Goal: Task Accomplishment & Management: Complete application form

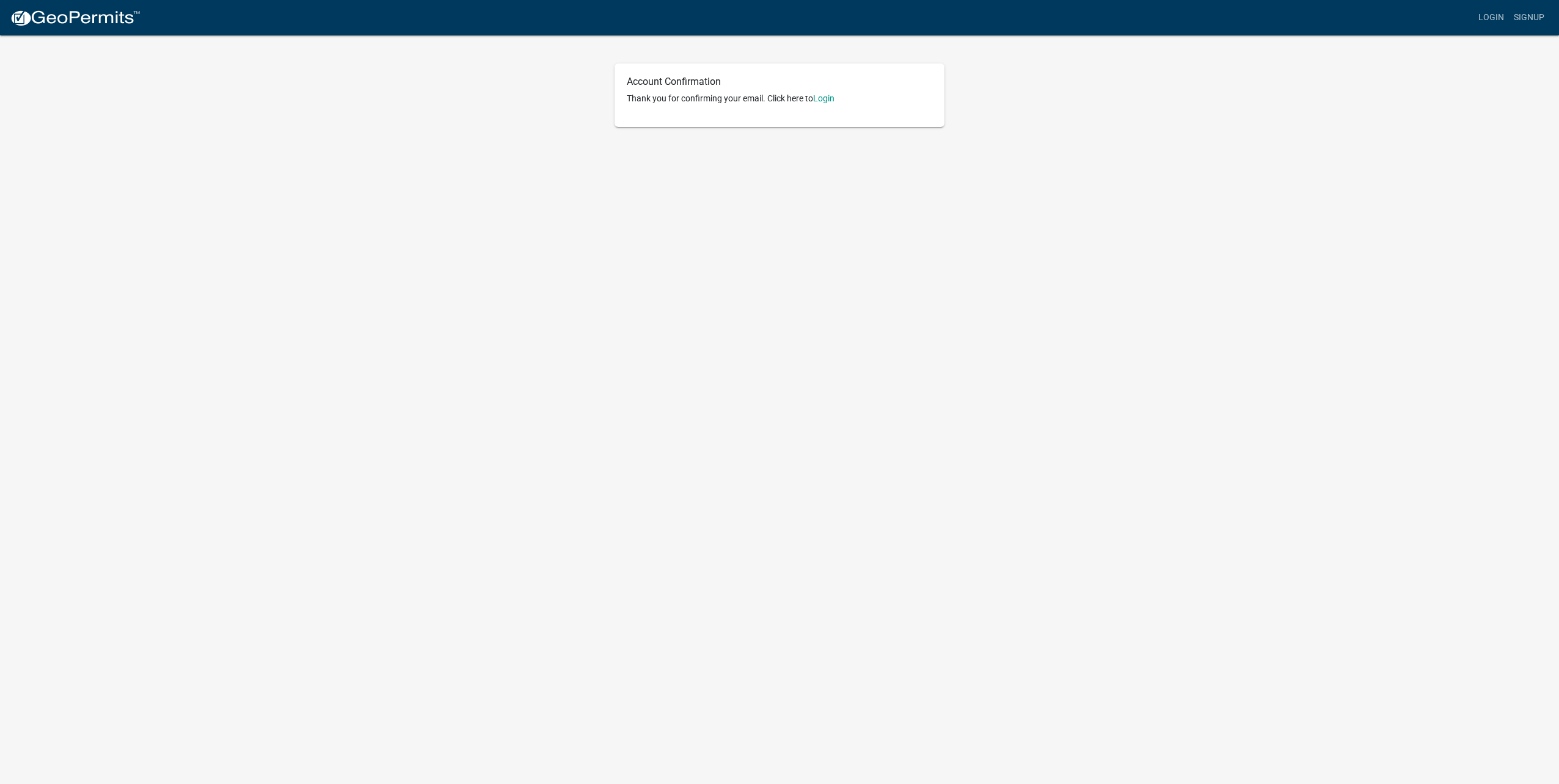
click at [815, 94] on p "Thank you for confirming your email. Click here to [GEOGRAPHIC_DATA]" at bounding box center [779, 98] width 305 height 13
click at [829, 94] on link "Login" at bounding box center [824, 98] width 22 height 10
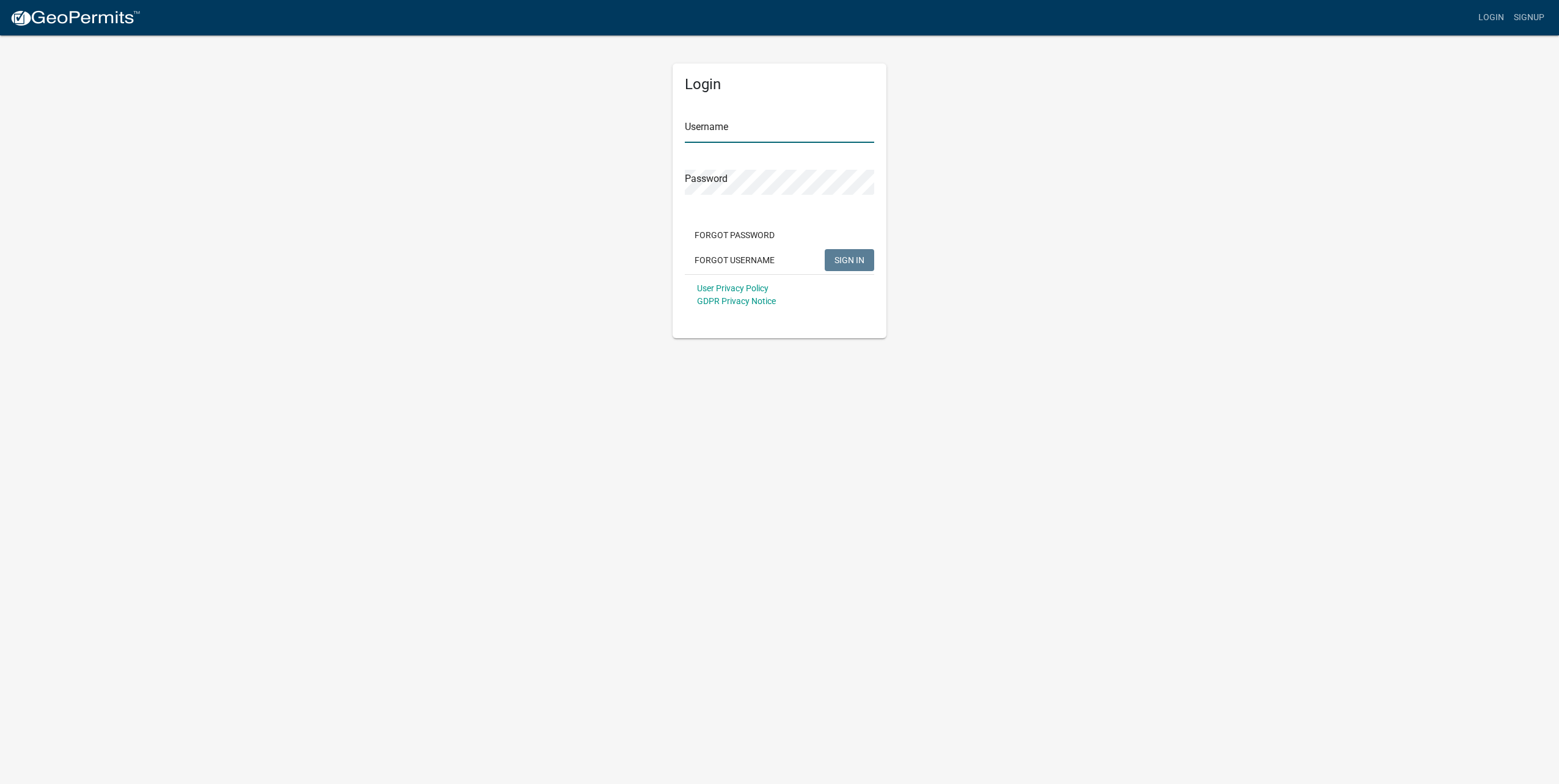
type input "[EMAIL_ADDRESS][DOMAIN_NAME]"
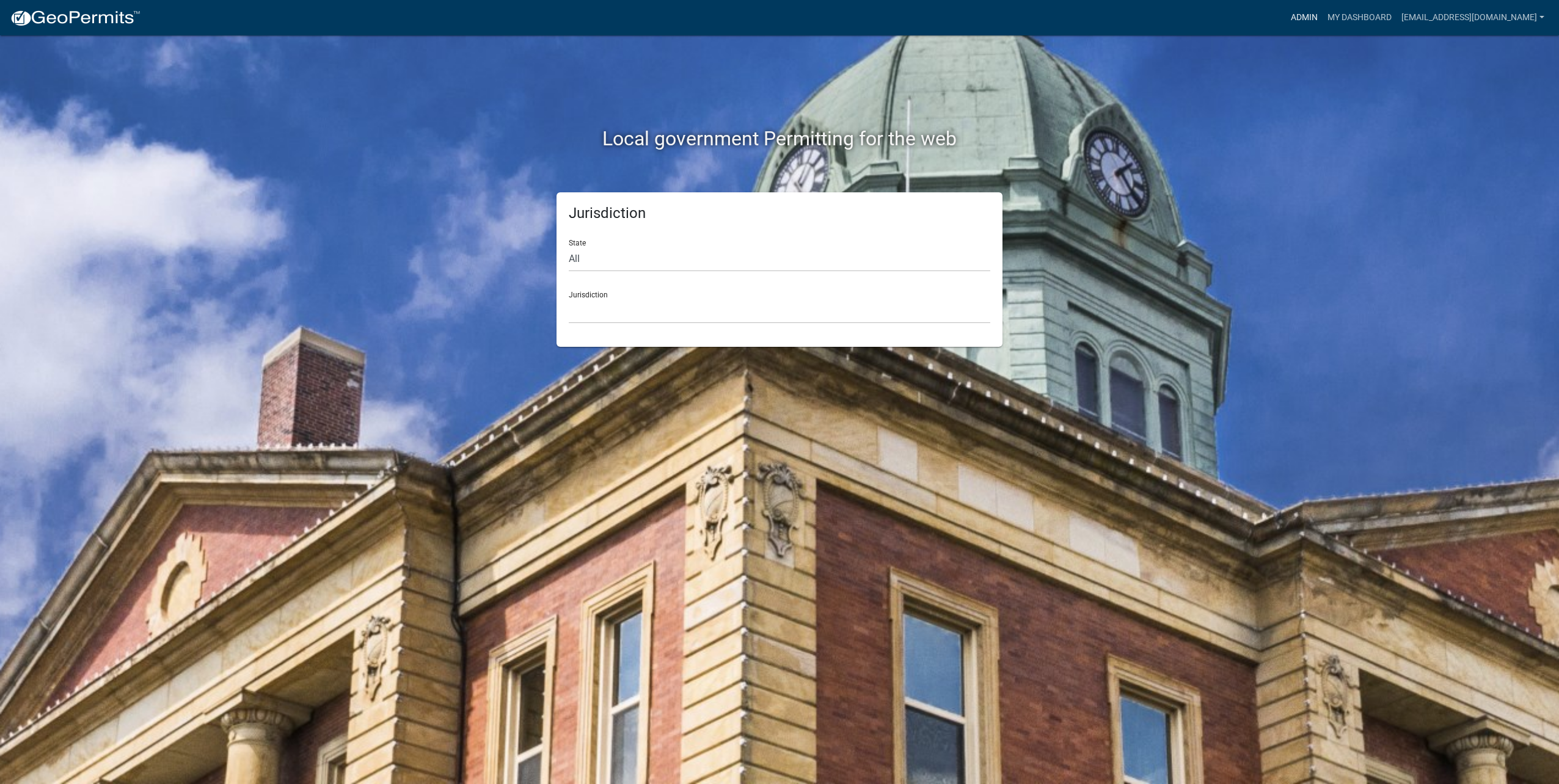
click at [1305, 15] on link "Admin" at bounding box center [1305, 18] width 37 height 23
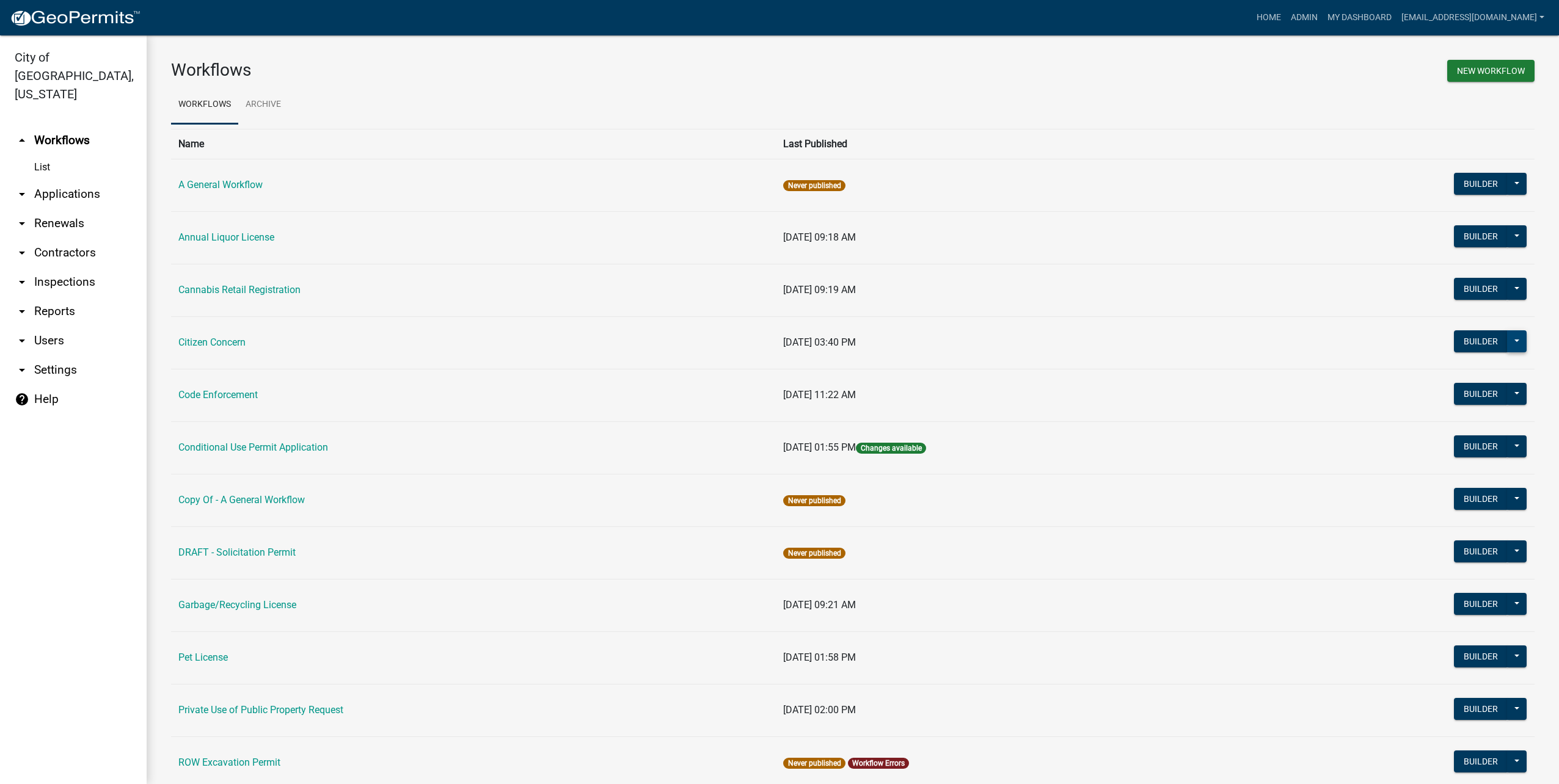
click at [1508, 343] on button at bounding box center [1516, 341] width 20 height 22
click at [1498, 544] on button "Start Application" at bounding box center [1476, 549] width 102 height 29
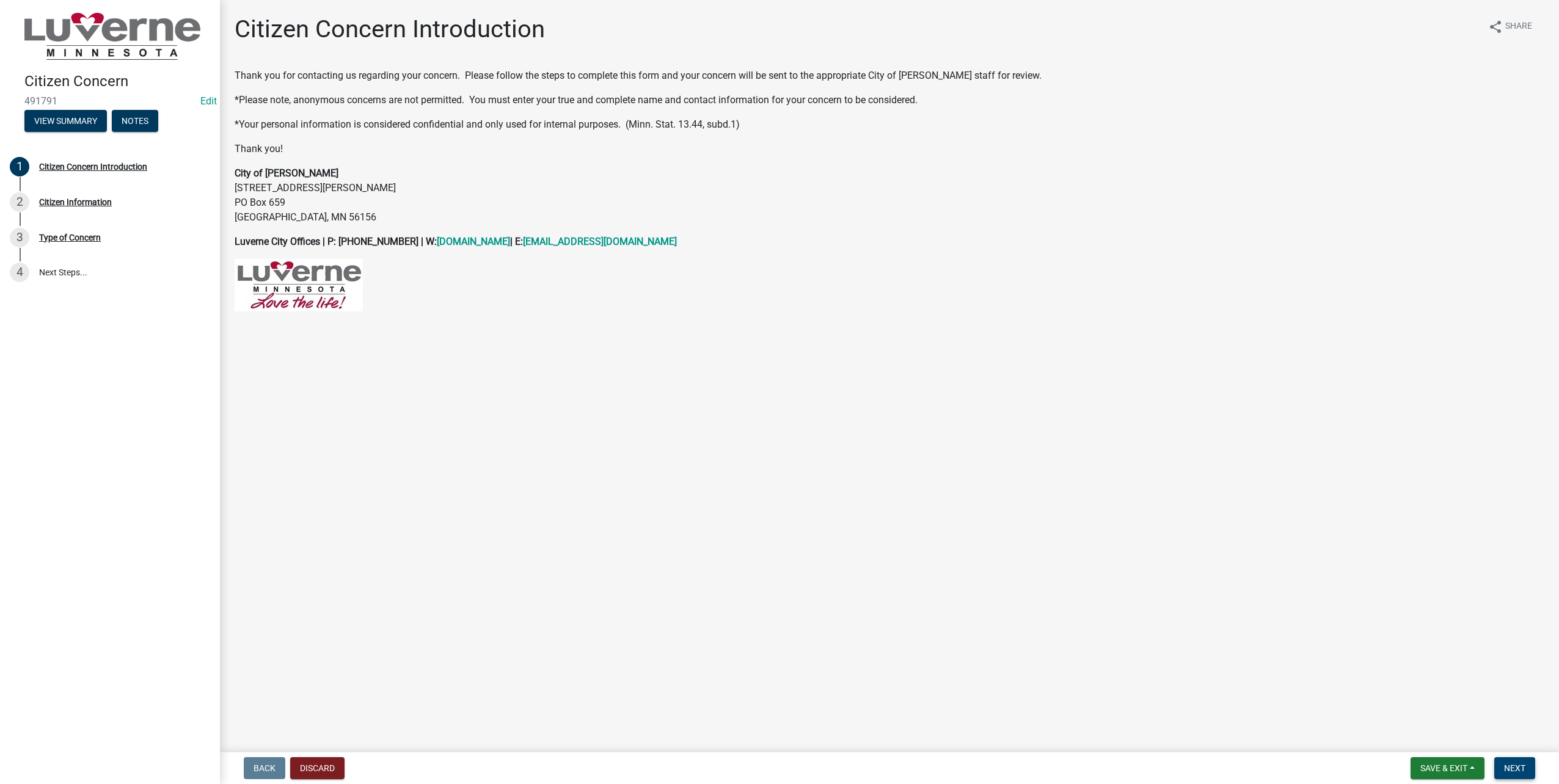
click at [1519, 768] on span "Next" at bounding box center [1515, 768] width 22 height 10
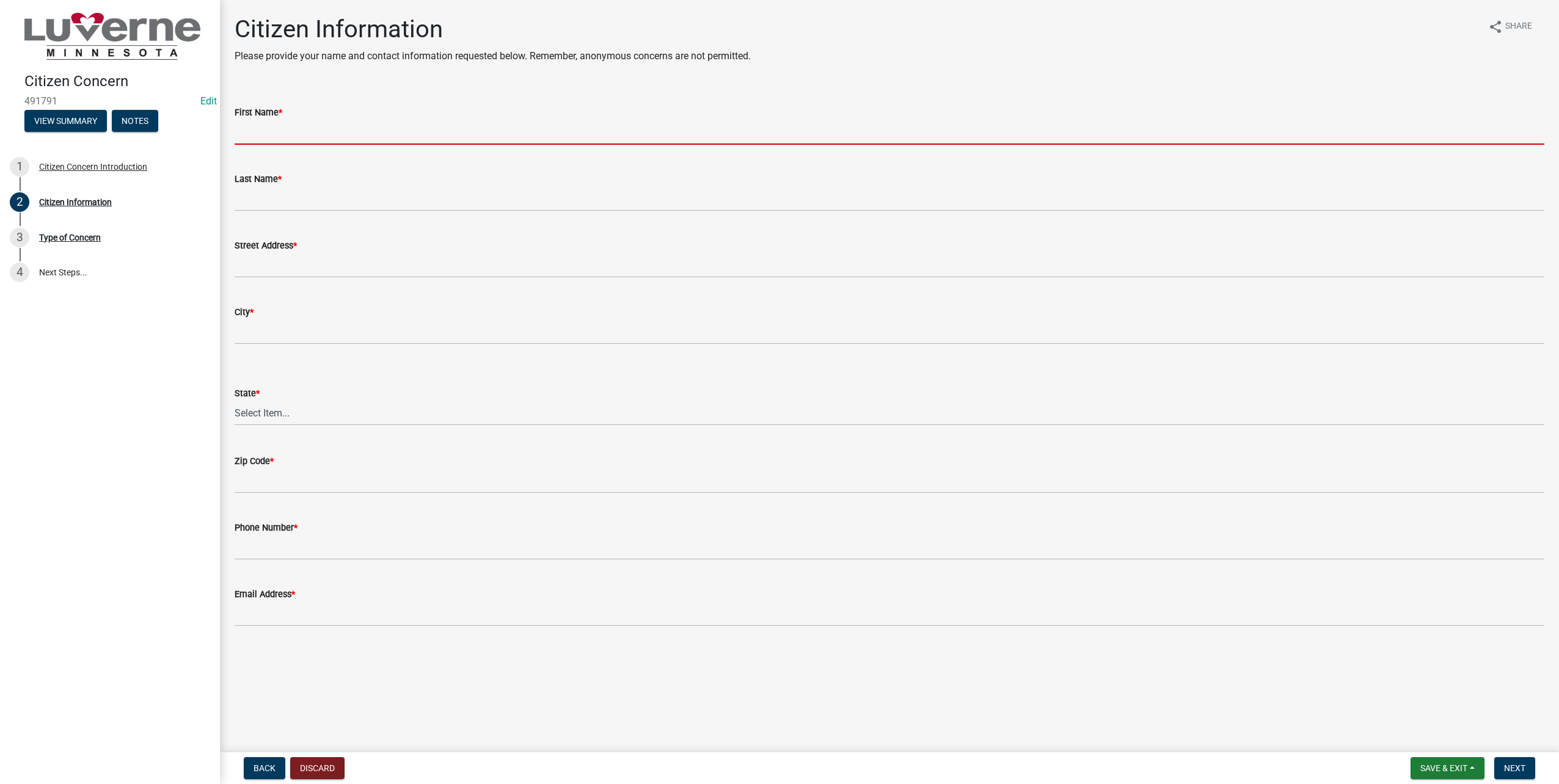
click at [300, 131] on input "First Name *" at bounding box center [890, 132] width 1310 height 25
type input "[PERSON_NAME]"
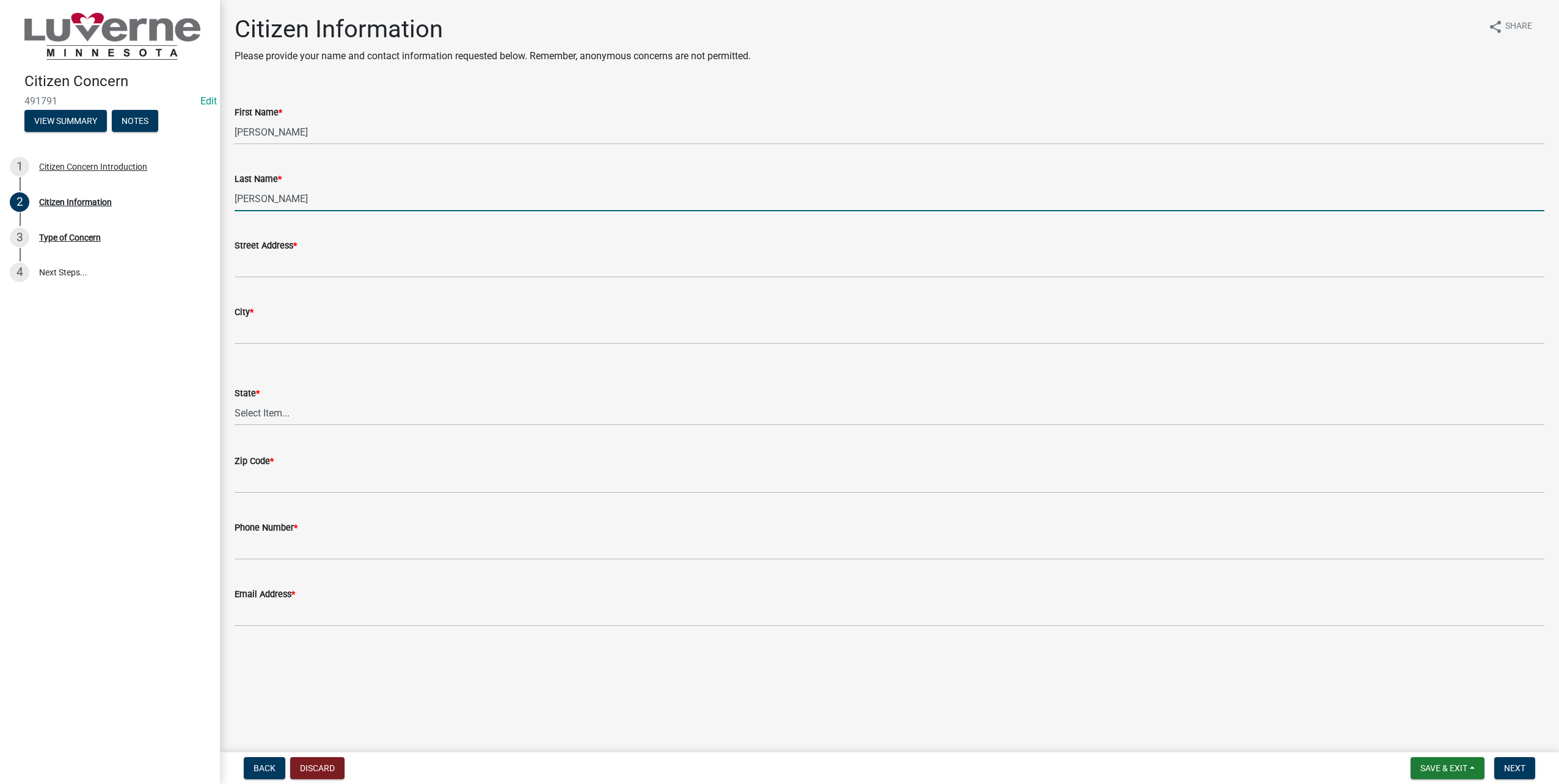
type input "[PERSON_NAME]"
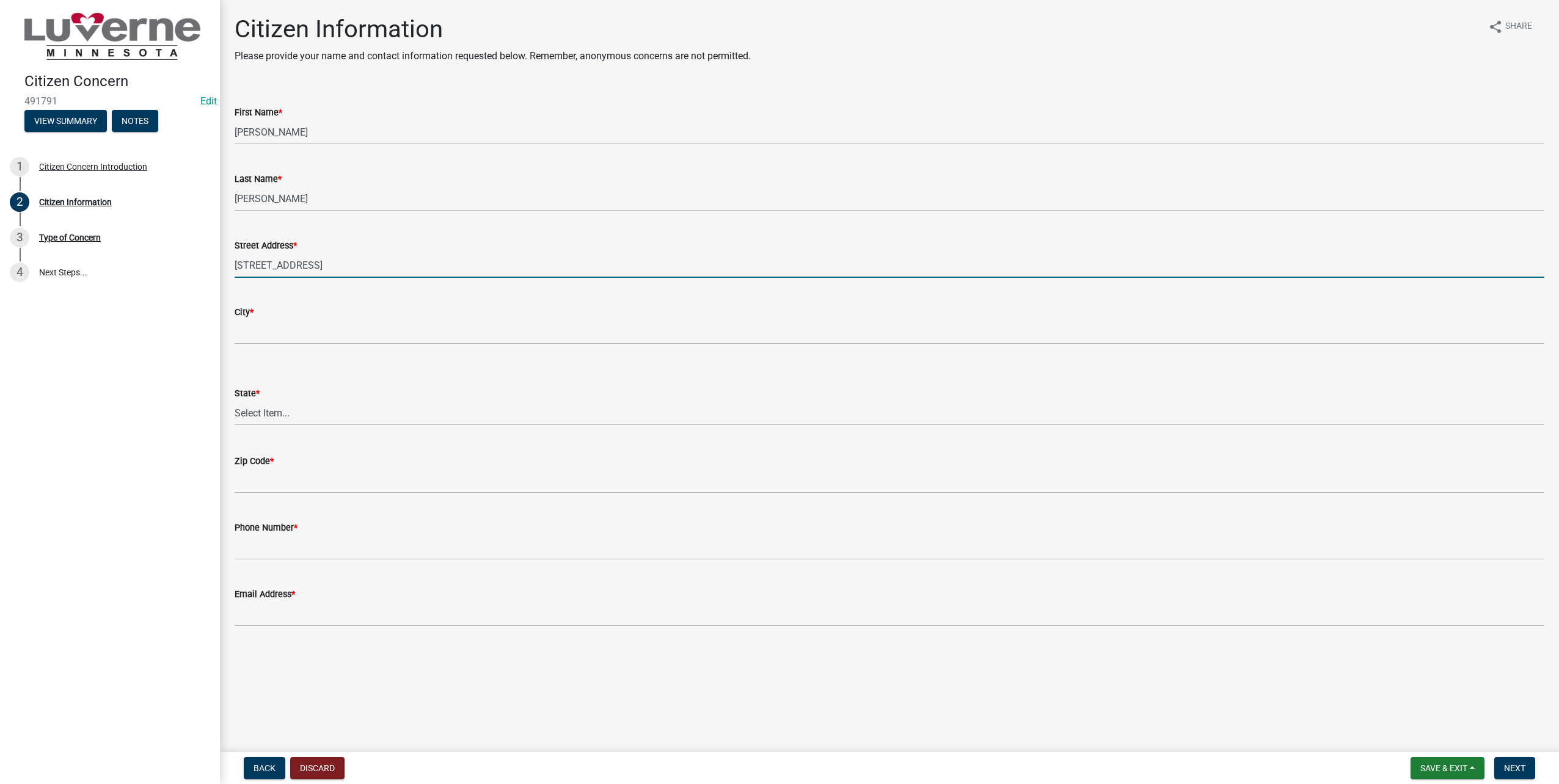
type input "[STREET_ADDRESS]"
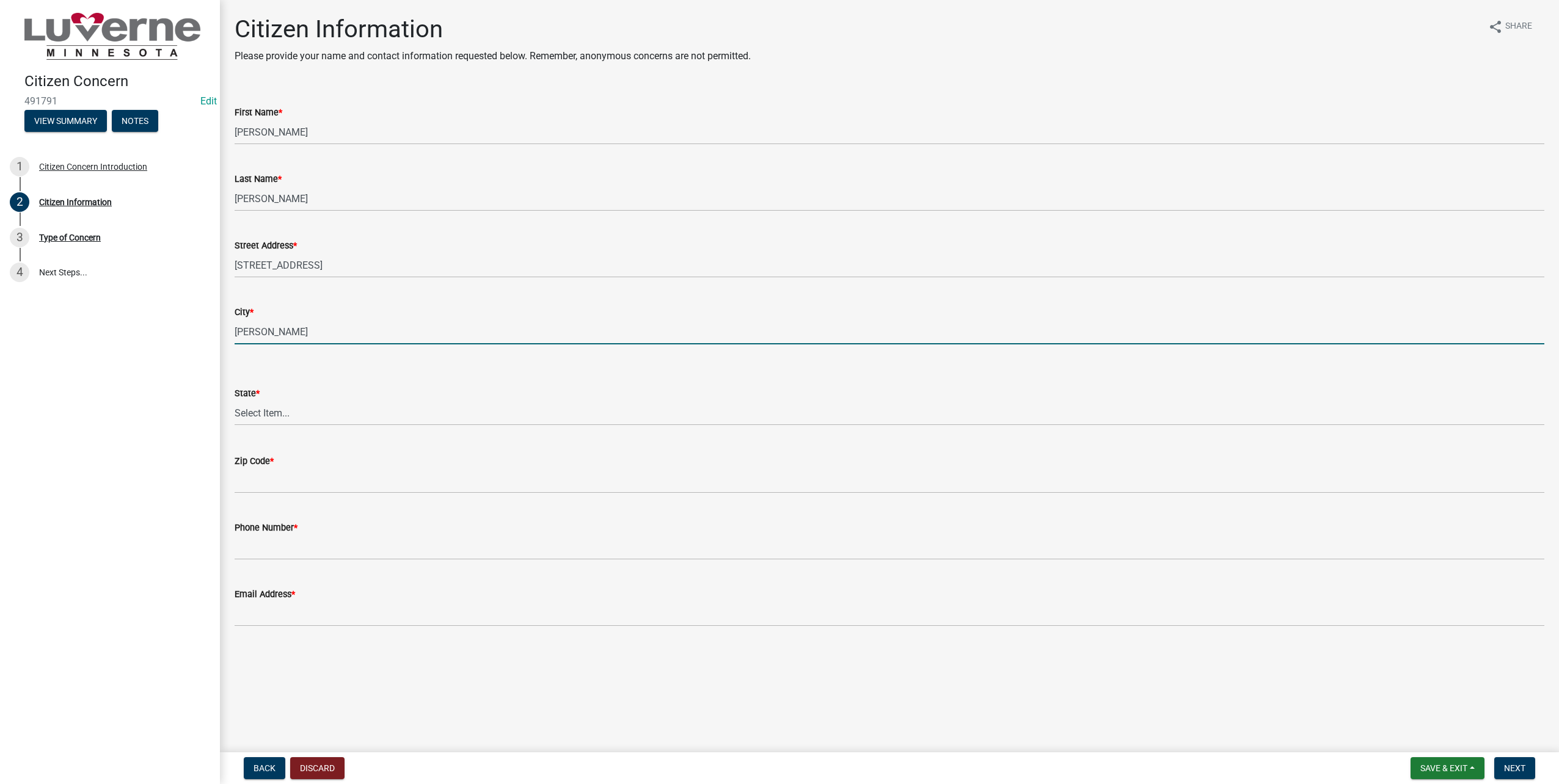
type input "[PERSON_NAME]"
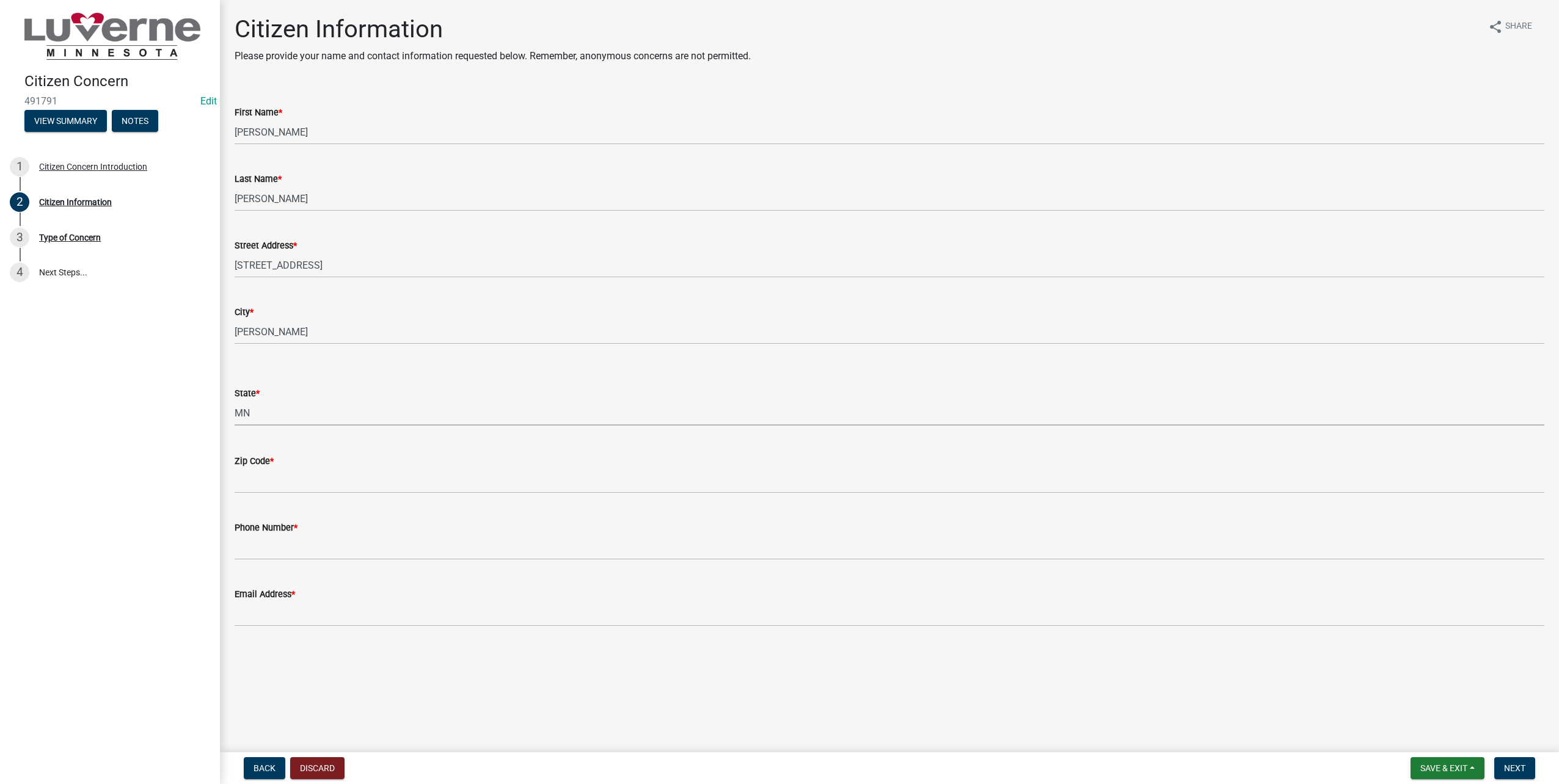
select select "8c50745b-f129-4347-8fd3-6ec1b83df8fc"
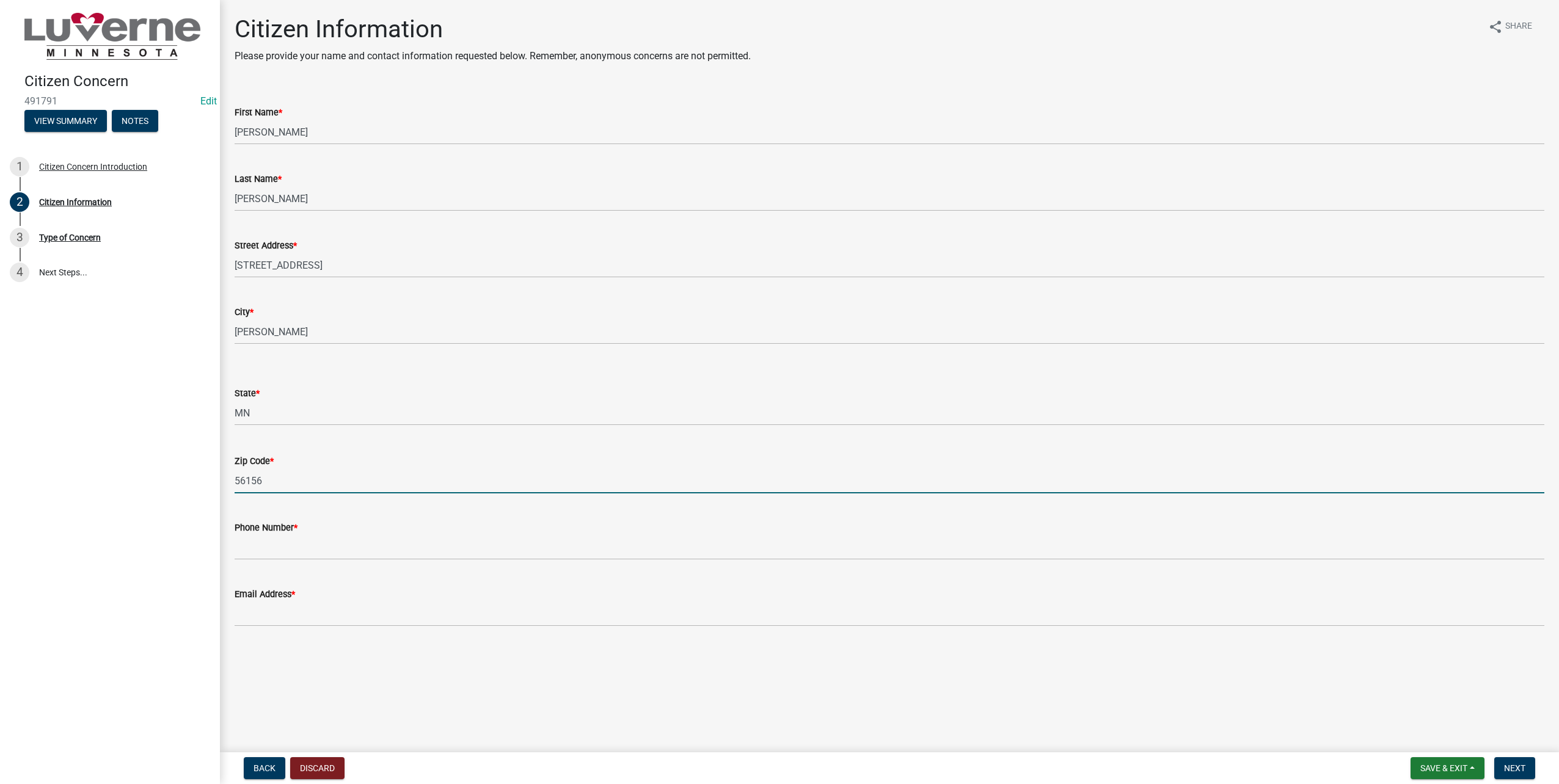
type input "56156"
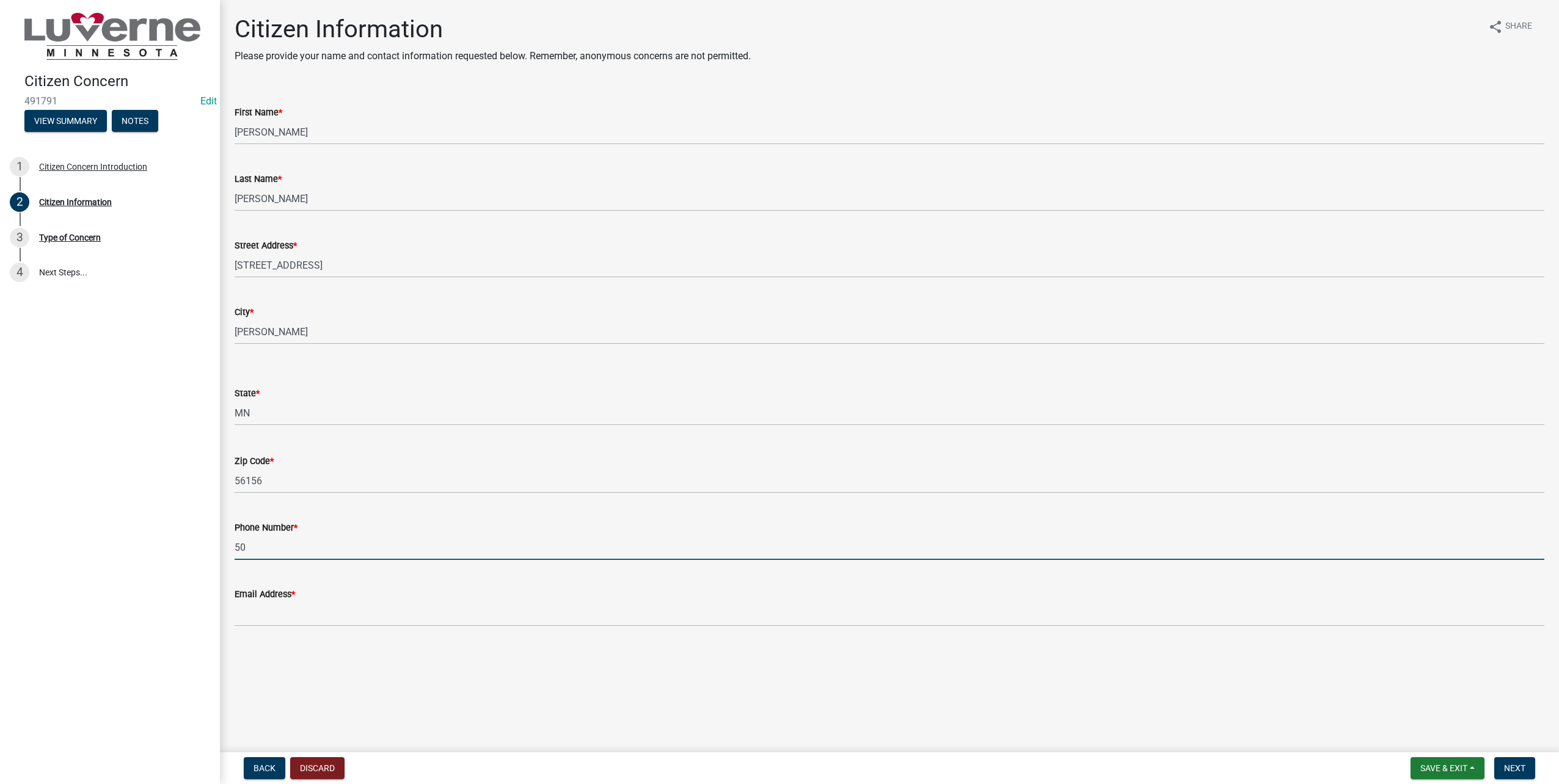
type input "5"
type input "[PHONE_NUMBER]"
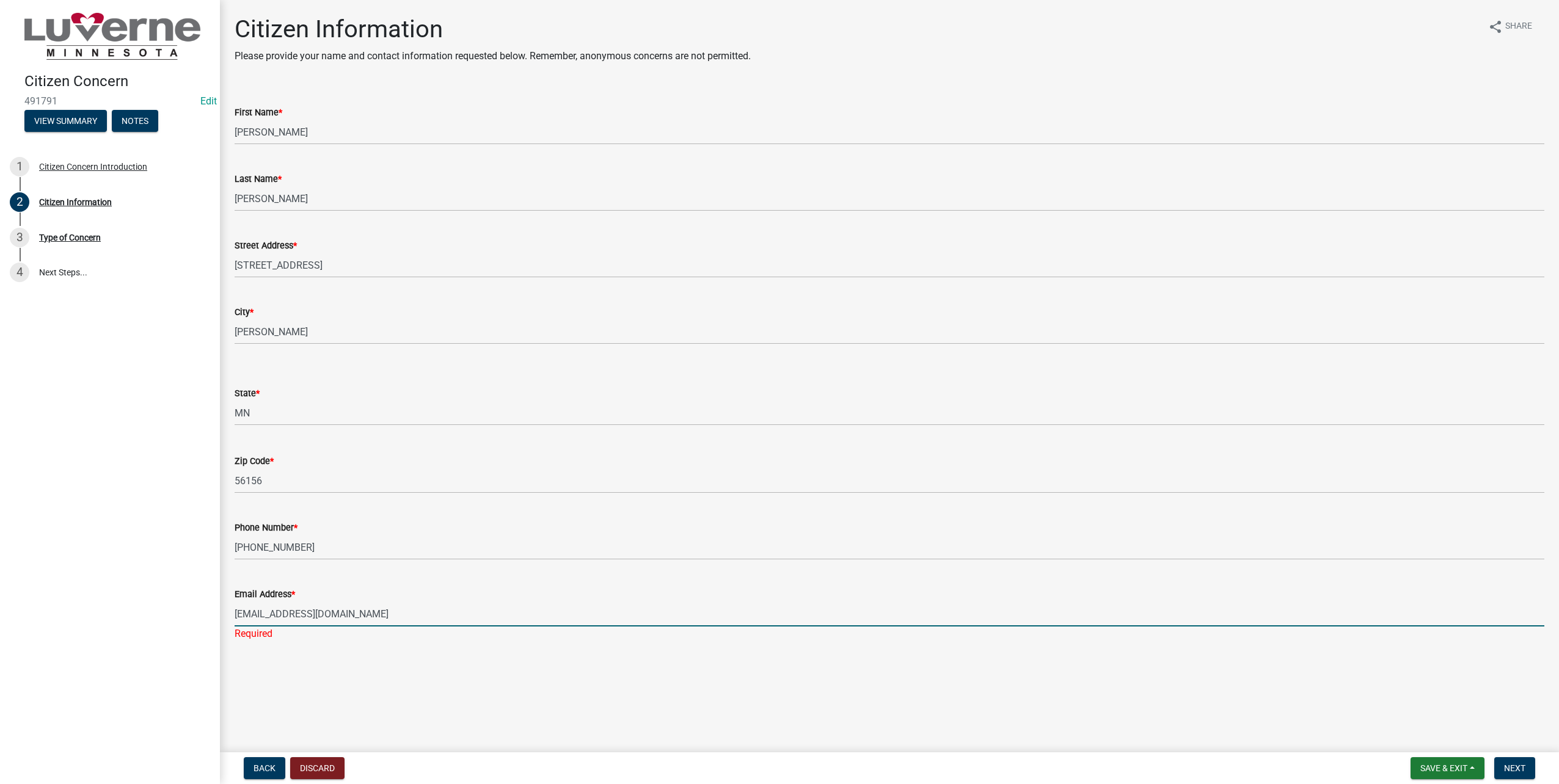
type input "[EMAIL_ADDRESS][DOMAIN_NAME]"
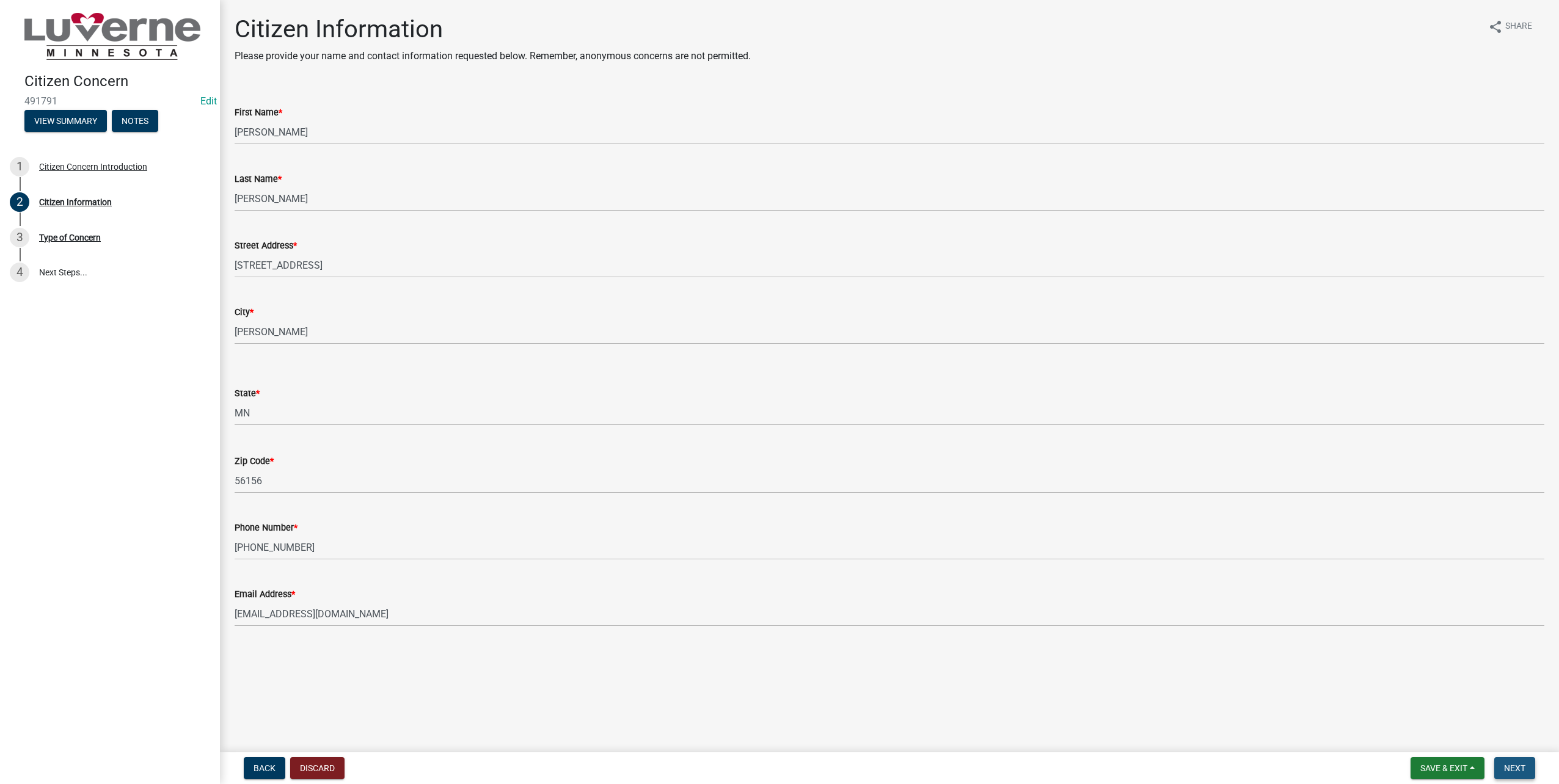
click at [1525, 770] on span "Next" at bounding box center [1515, 768] width 22 height 10
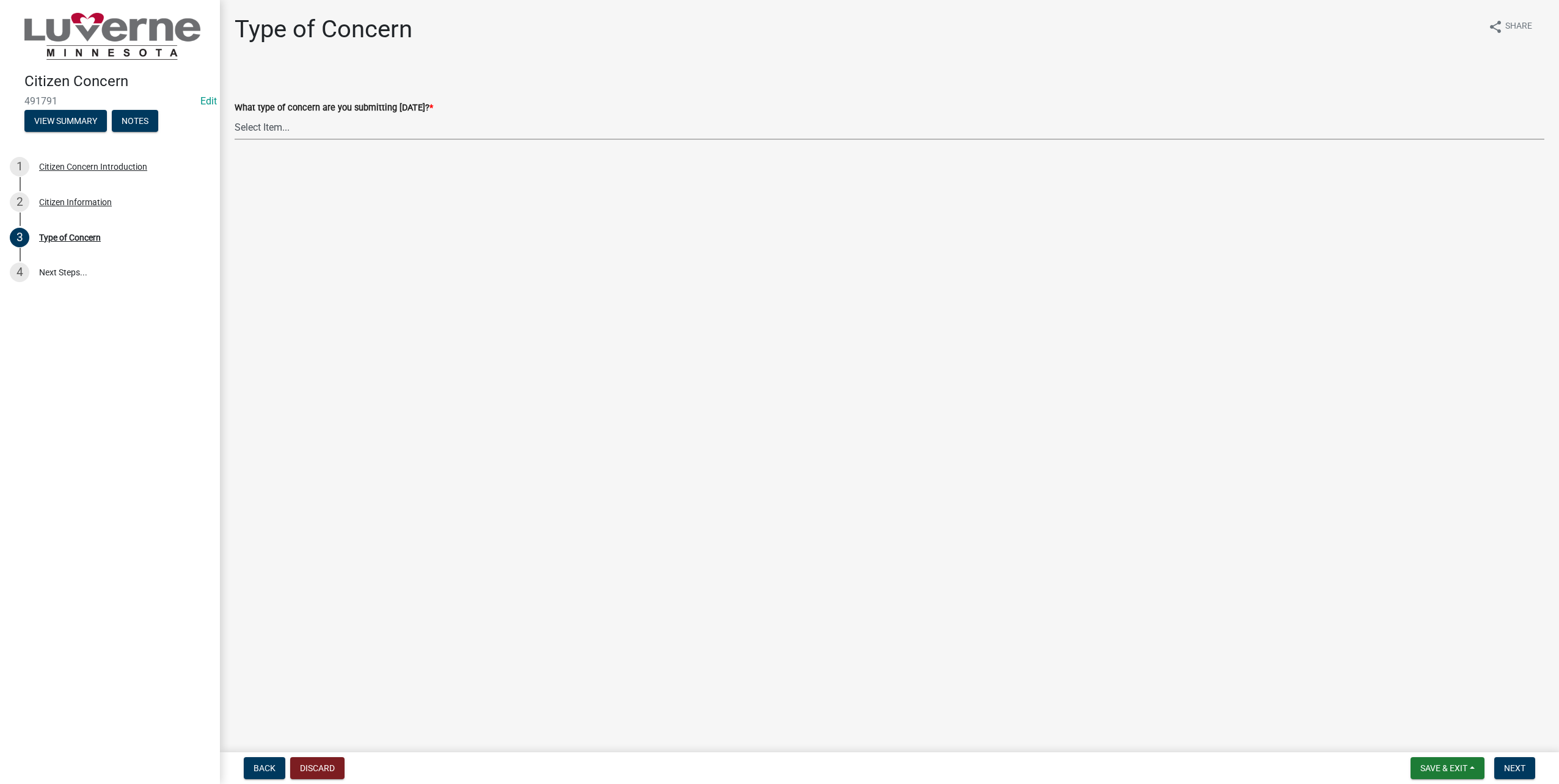
click at [335, 124] on select "Select Item... General Concern or Feedback Specific Parcel/Address or Other Pro…" at bounding box center [890, 127] width 1310 height 25
click at [235, 115] on select "Select Item... General Concern or Feedback Specific Parcel/Address or Other Pro…" at bounding box center [890, 127] width 1310 height 25
select select "d576af00-52ec-4945-b76d-b4e3ff7968d8"
click at [1503, 768] on button "Next" at bounding box center [1515, 768] width 41 height 22
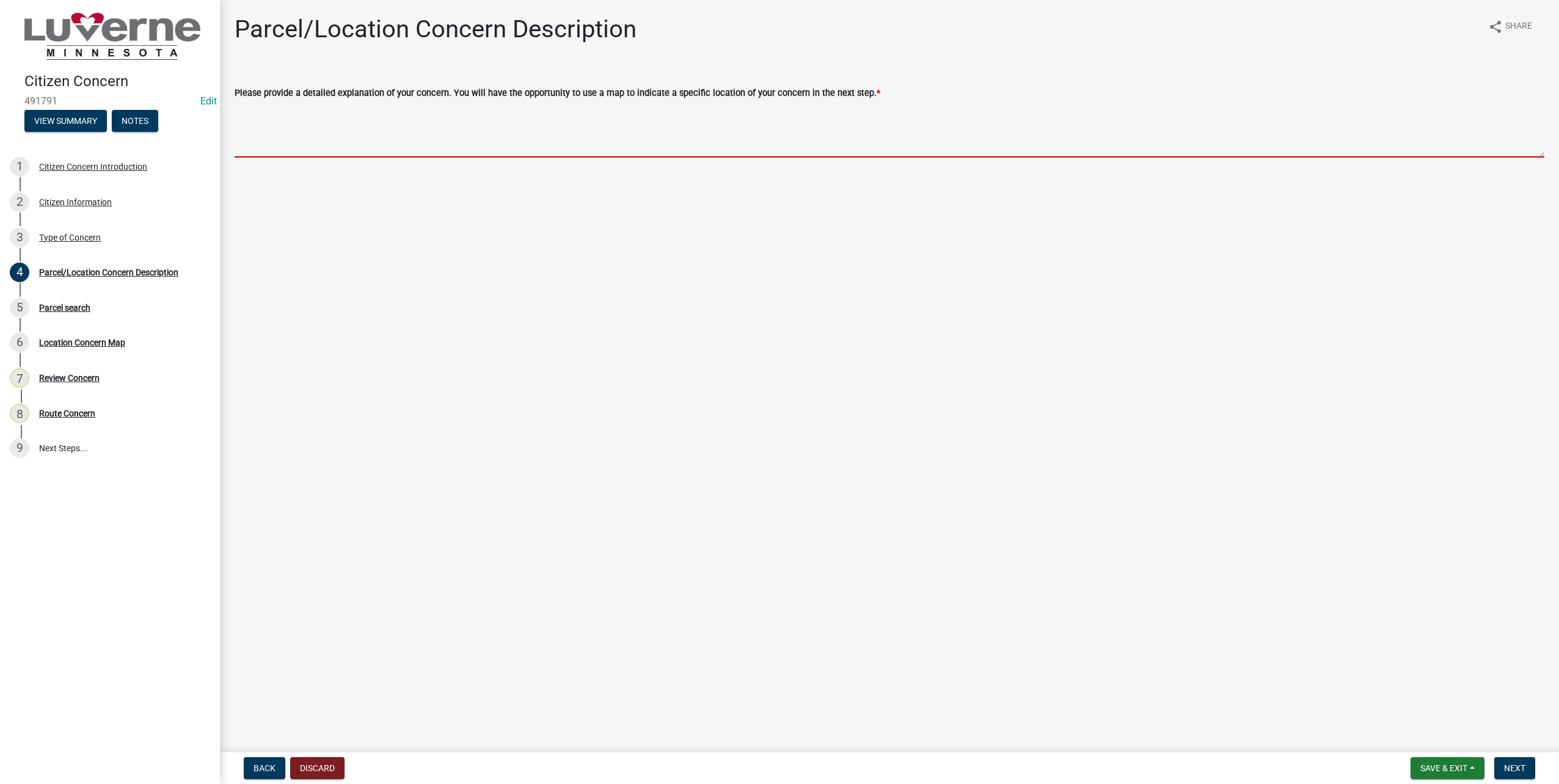
click at [346, 141] on textarea "Please provide a detailed explanation of your concern. You will have the opport…" at bounding box center [890, 129] width 1310 height 58
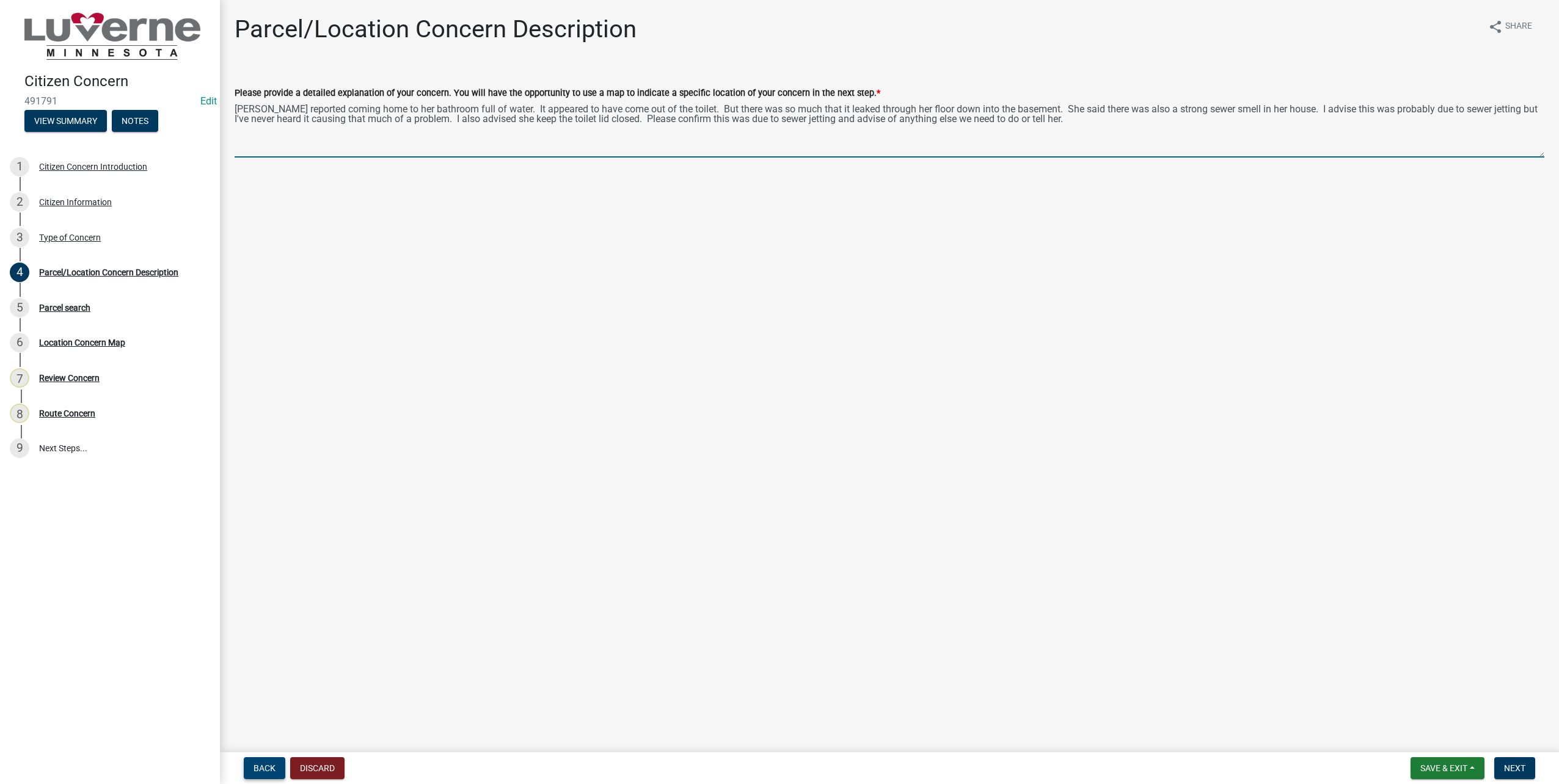
type textarea "[PERSON_NAME] reported coming home to her bathroom full of water. It appeared t…"
click at [273, 766] on span "Back" at bounding box center [265, 768] width 22 height 10
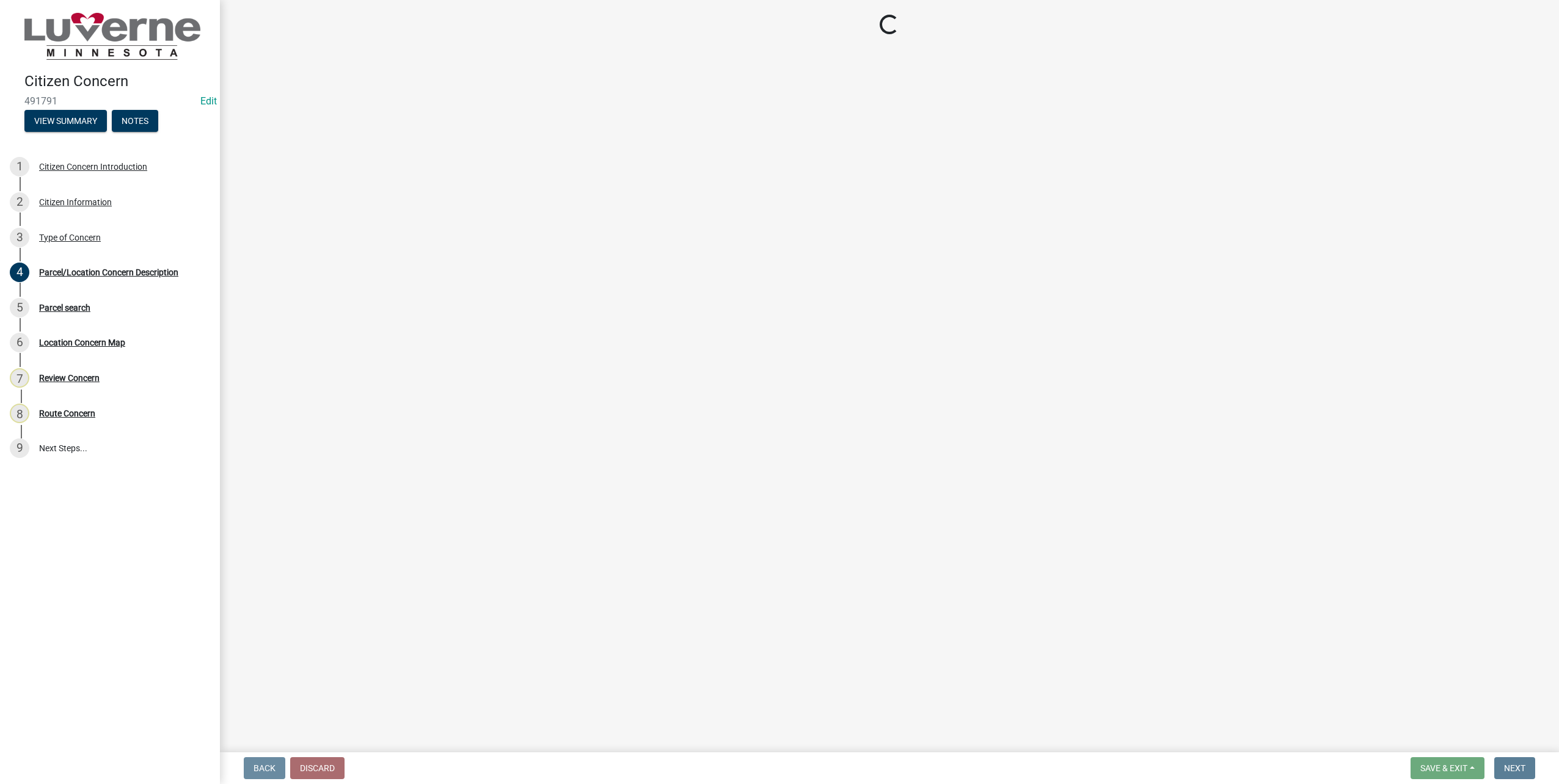
select select "d576af00-52ec-4945-b76d-b4e3ff7968d8"
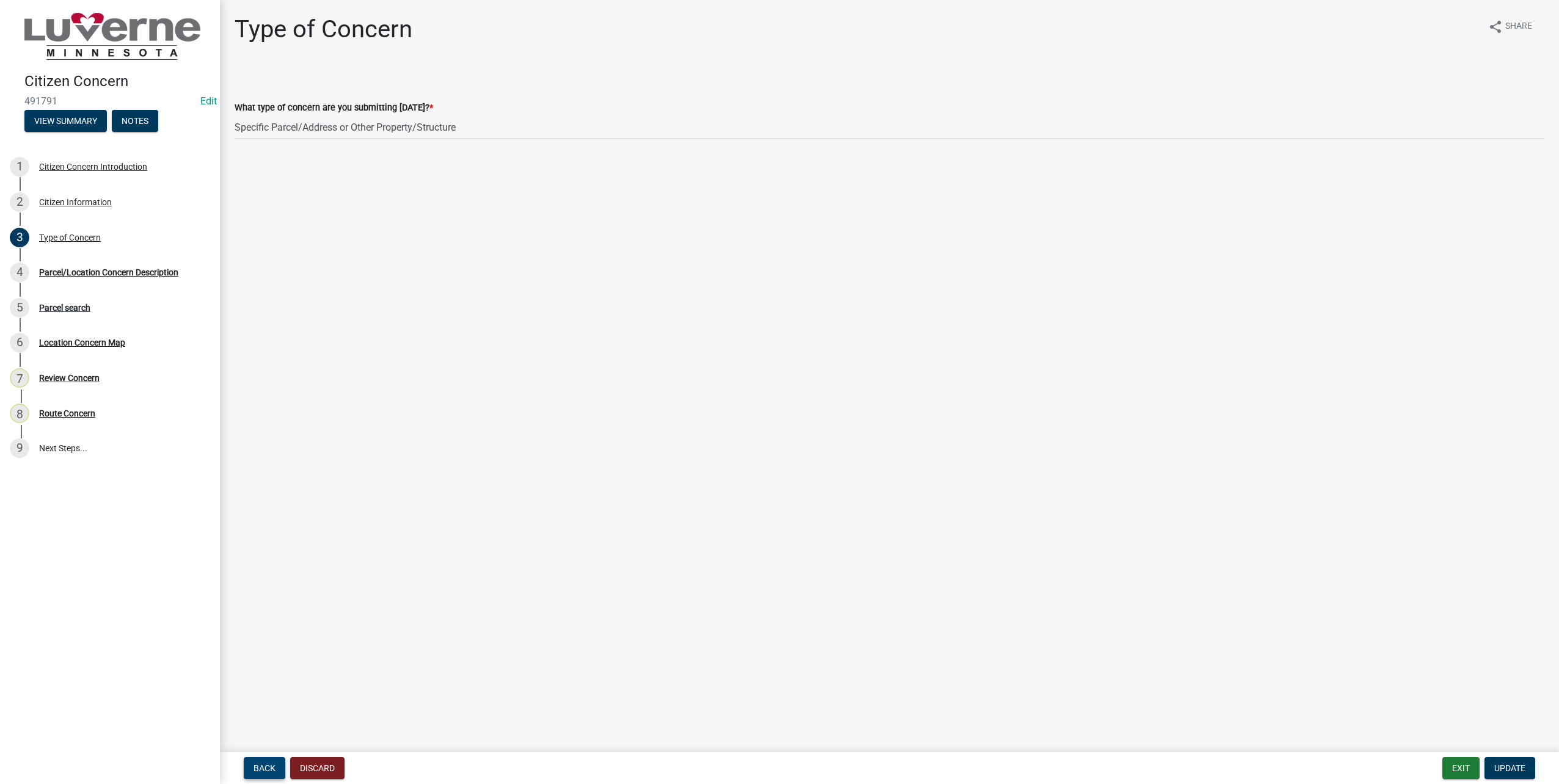
click at [273, 766] on span "Back" at bounding box center [265, 768] width 22 height 10
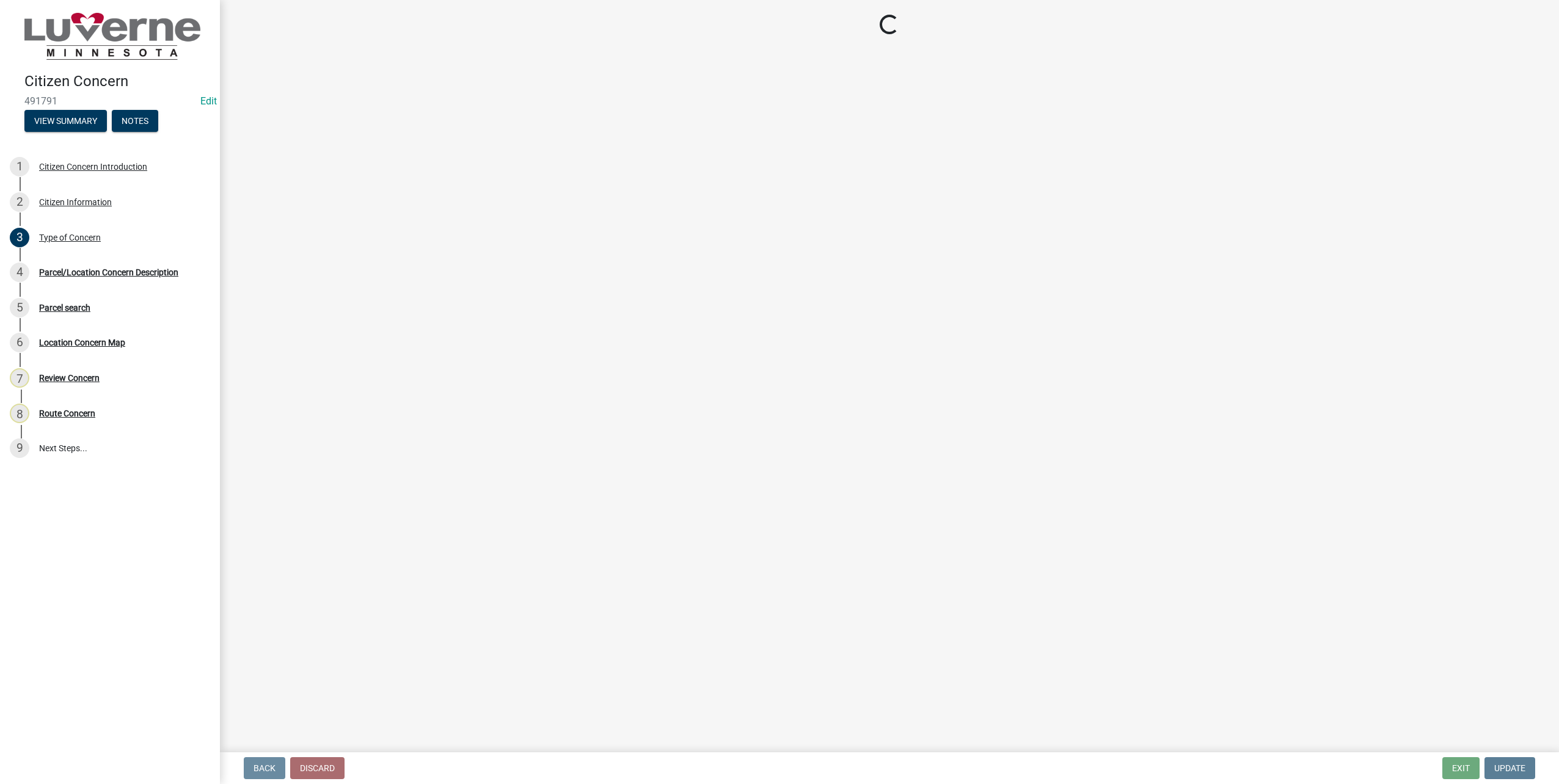
select select "8c50745b-f129-4347-8fd3-6ec1b83df8fc"
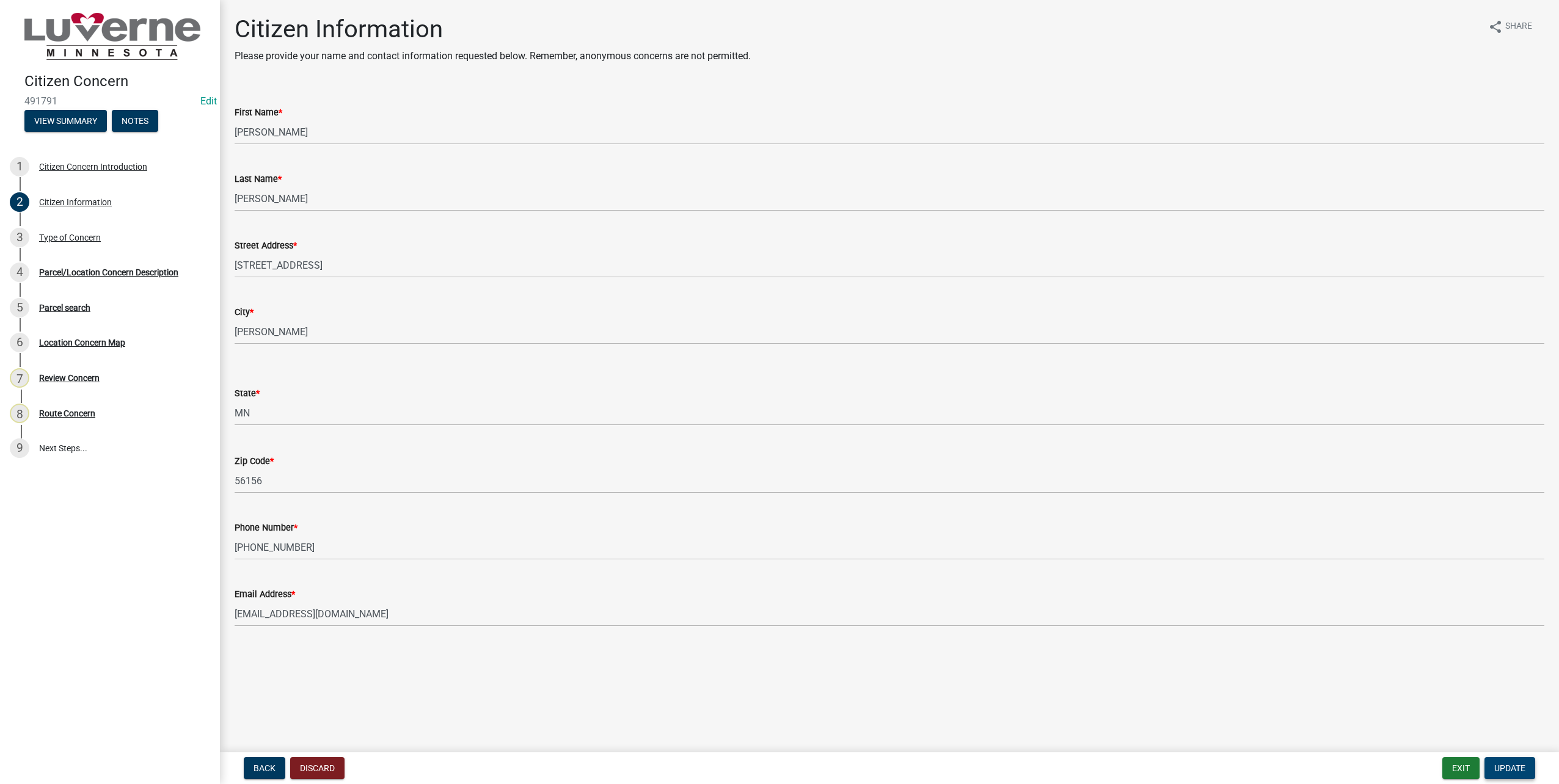
click at [1513, 769] on span "Update" at bounding box center [1510, 768] width 31 height 10
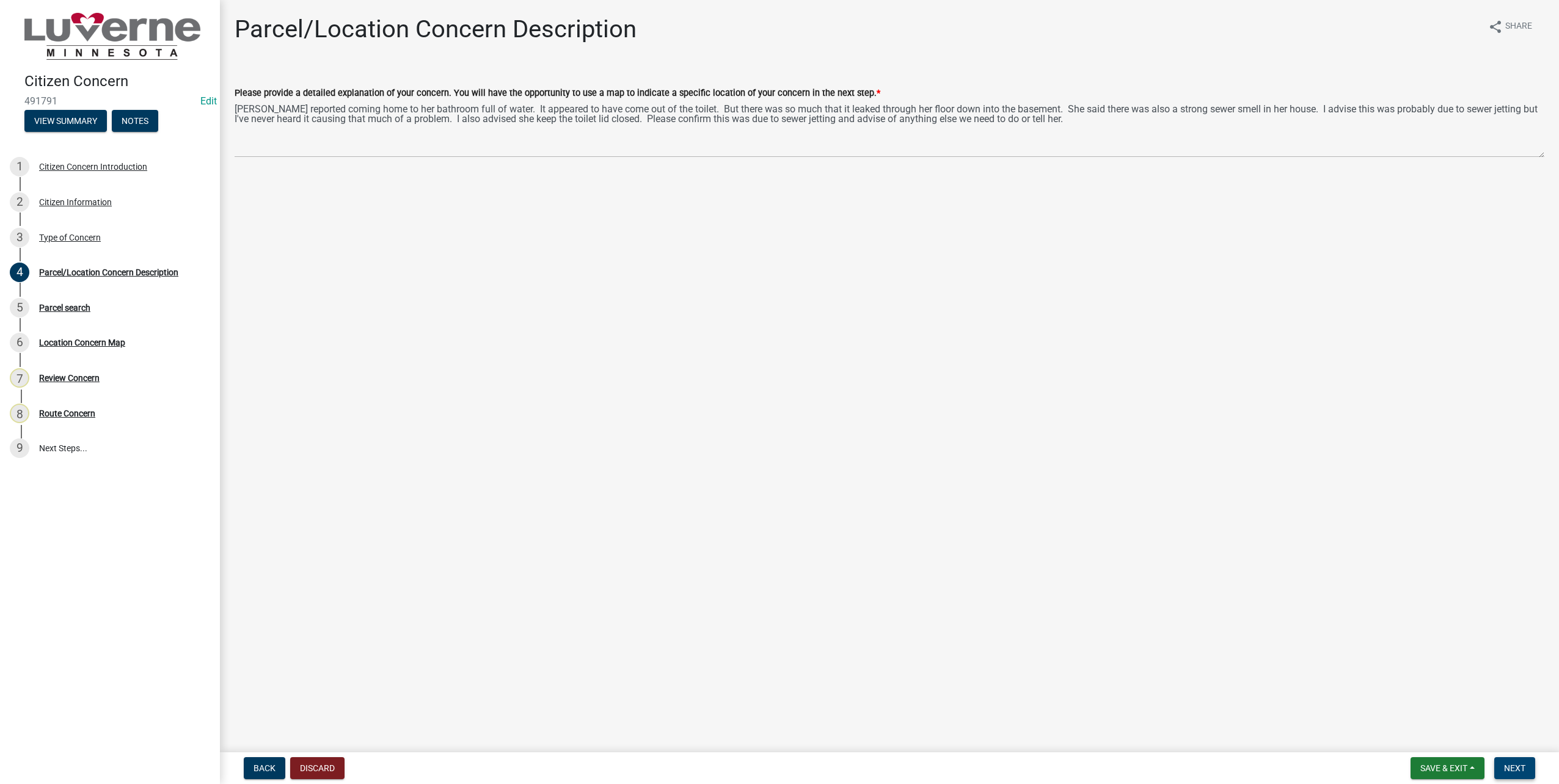
click at [1513, 769] on span "Next" at bounding box center [1515, 768] width 22 height 10
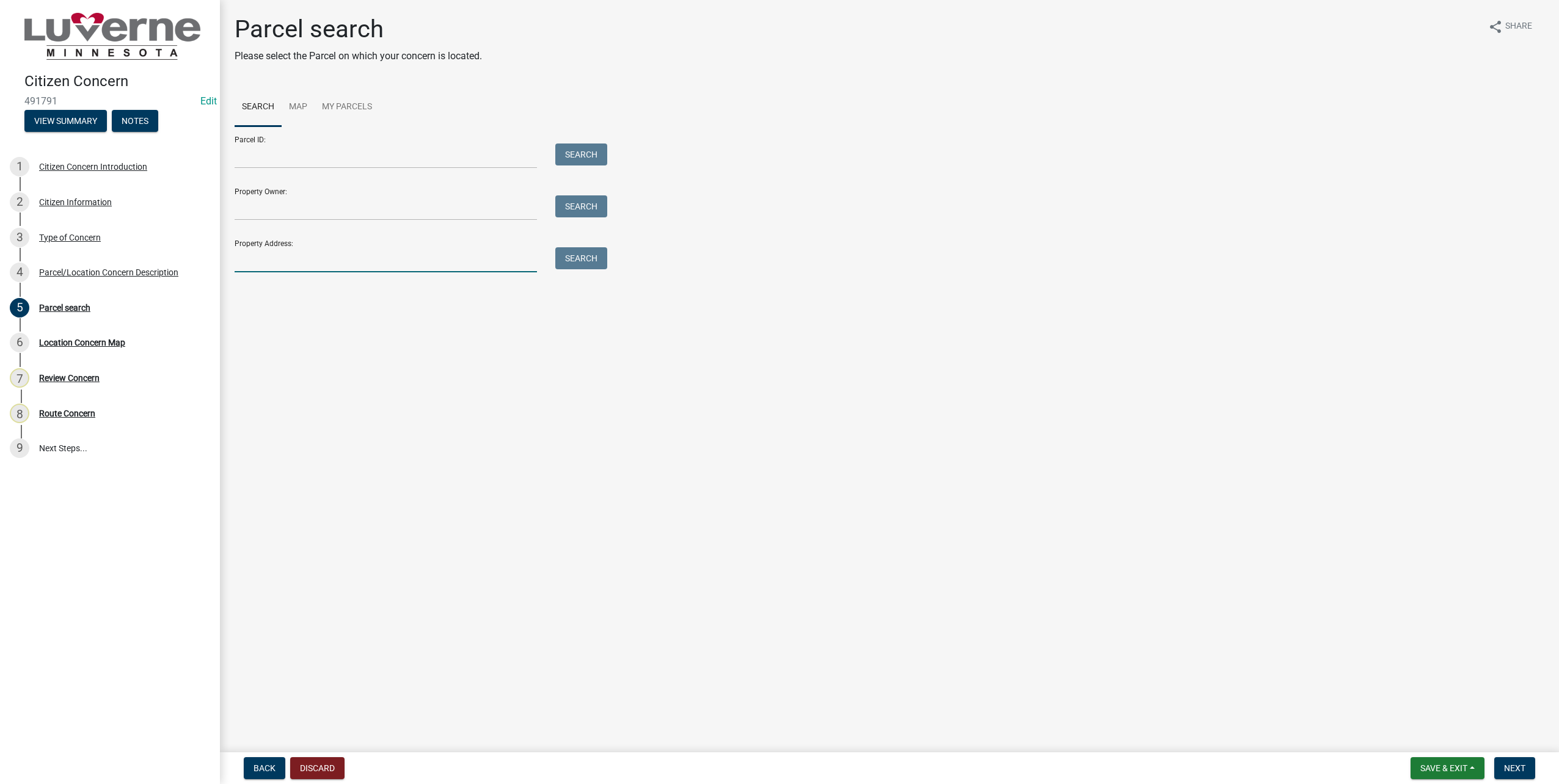
click at [378, 265] on input "Property Address:" at bounding box center [386, 259] width 303 height 25
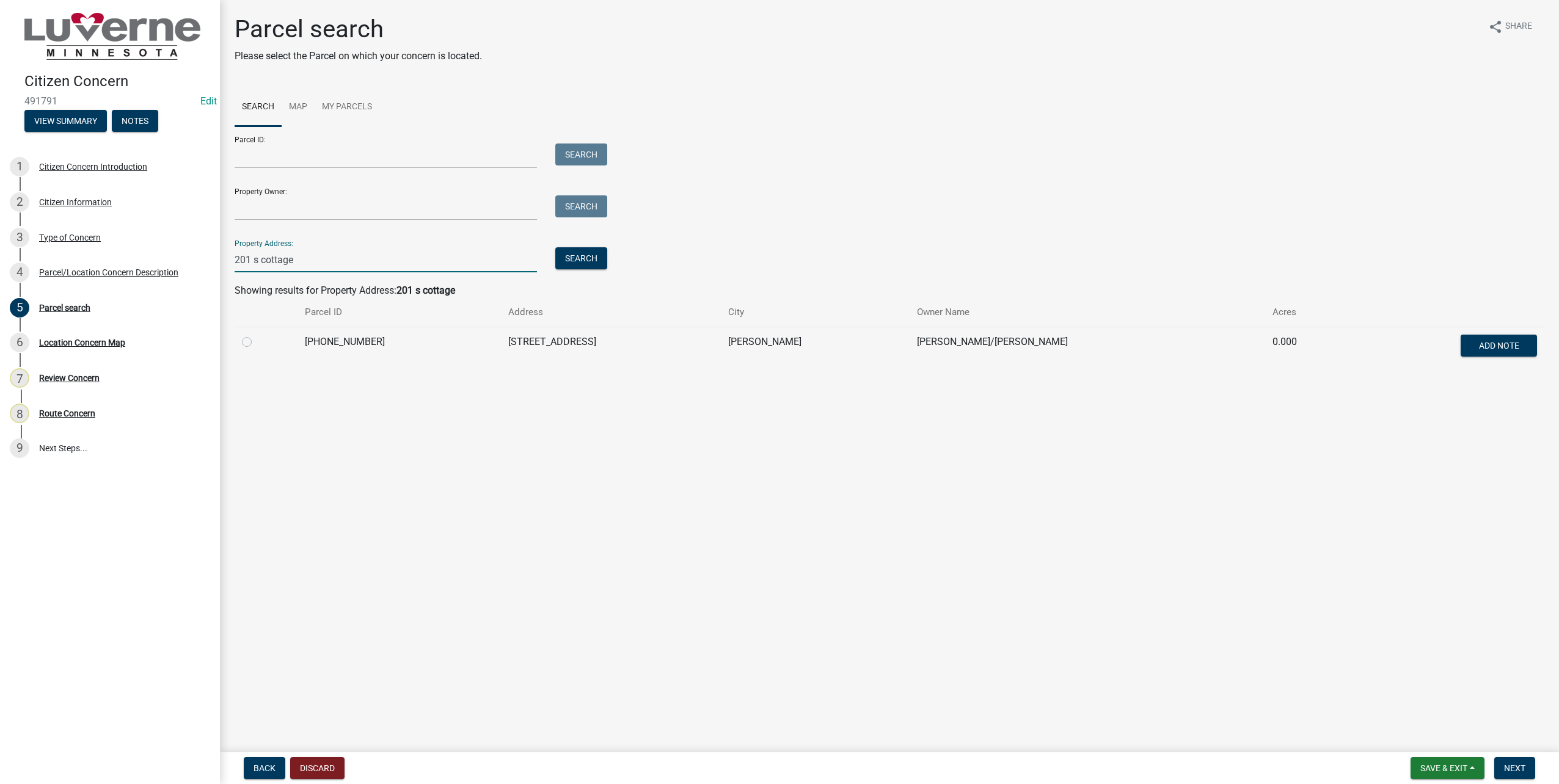
type input "201 s cottage"
click at [256, 335] on label at bounding box center [256, 335] width 0 height 0
click at [256, 343] on input "radio" at bounding box center [260, 339] width 8 height 8
radio input "true"
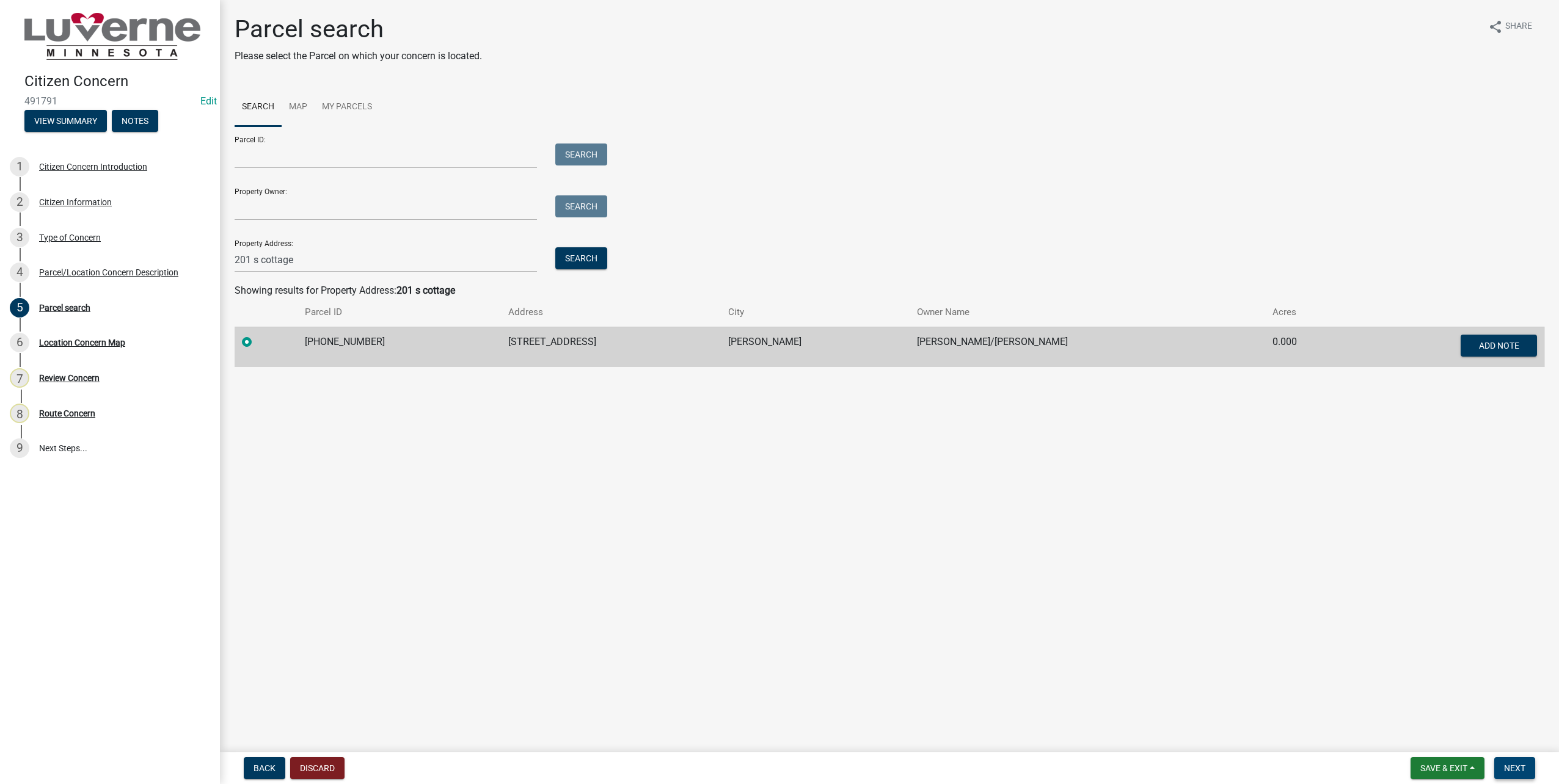
click at [1527, 764] on button "Next" at bounding box center [1515, 768] width 41 height 22
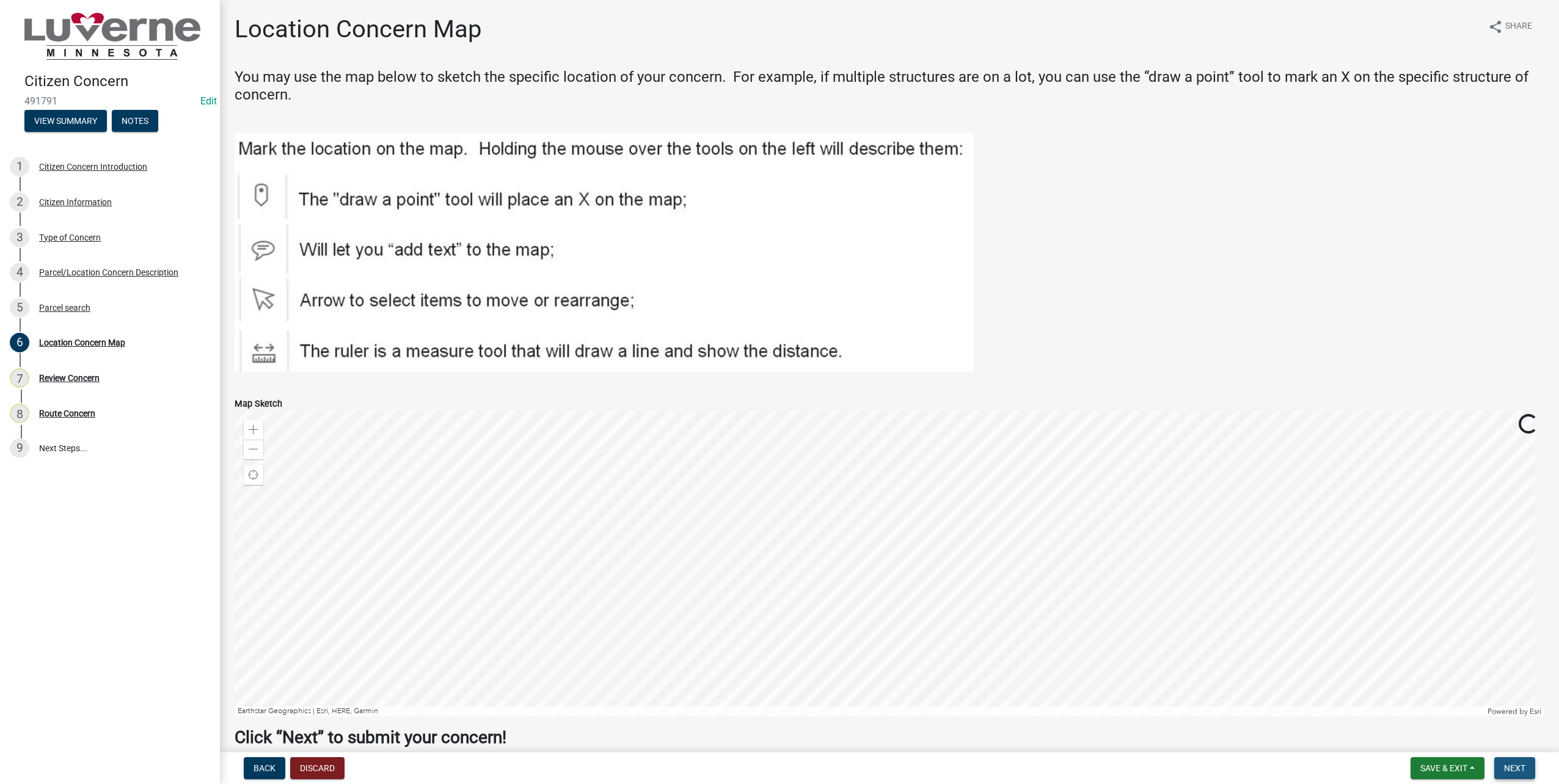
click at [1525, 764] on span "Next" at bounding box center [1515, 768] width 22 height 10
click at [1517, 770] on span "Next" at bounding box center [1515, 768] width 22 height 10
click at [1518, 764] on span "Next" at bounding box center [1515, 768] width 22 height 10
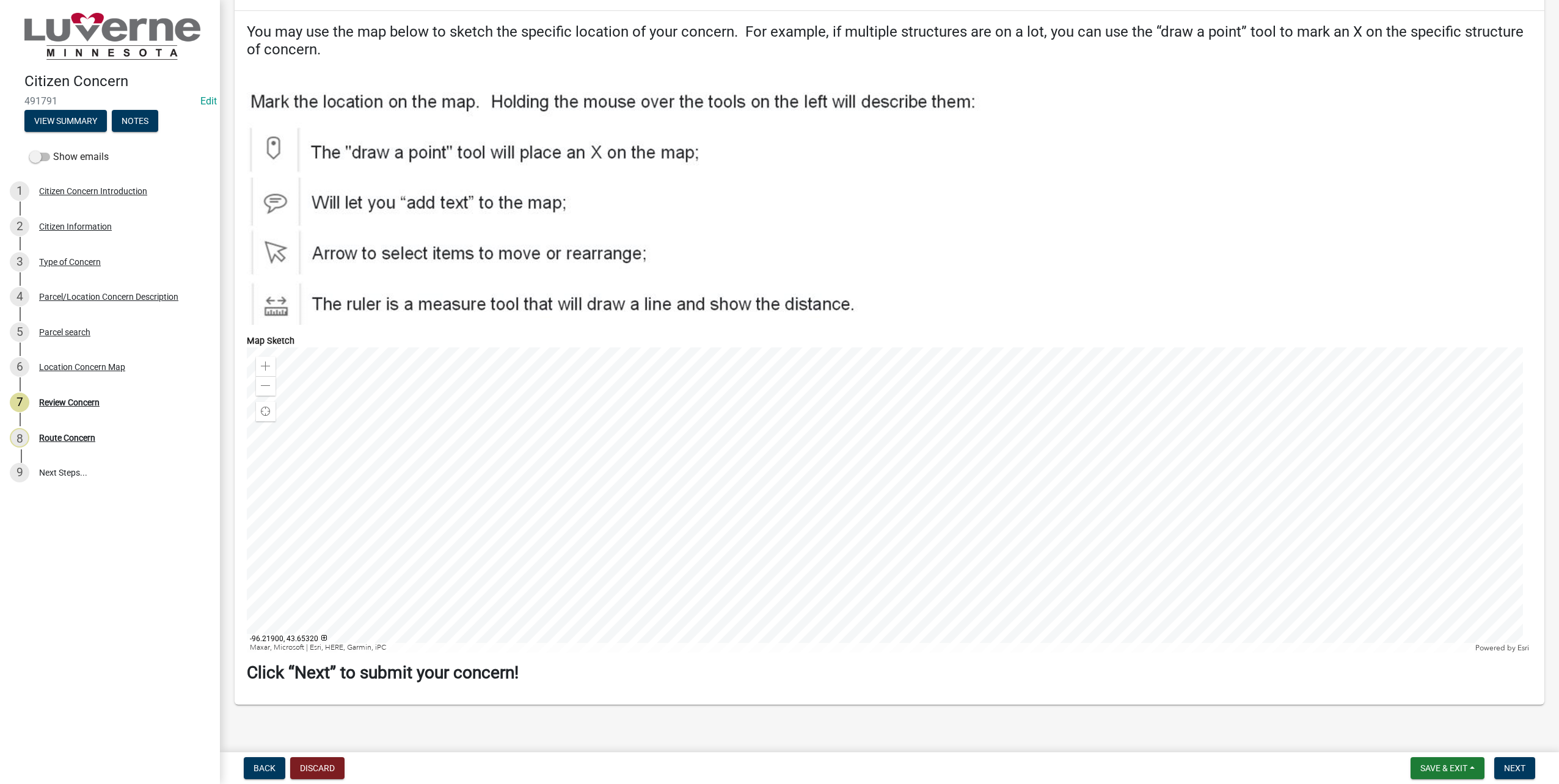
scroll to position [1786, 0]
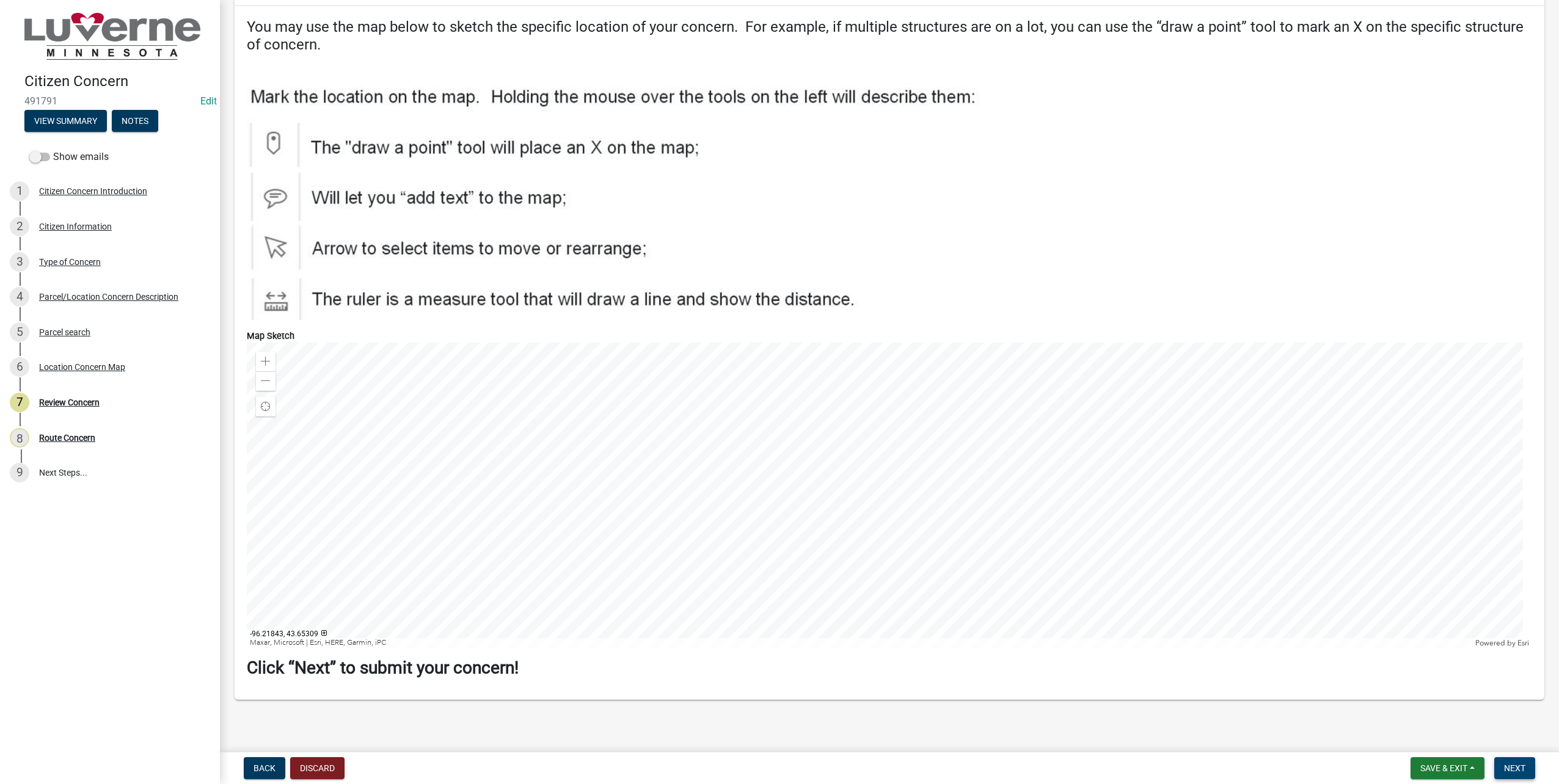
click at [1518, 764] on span "Next" at bounding box center [1515, 768] width 22 height 10
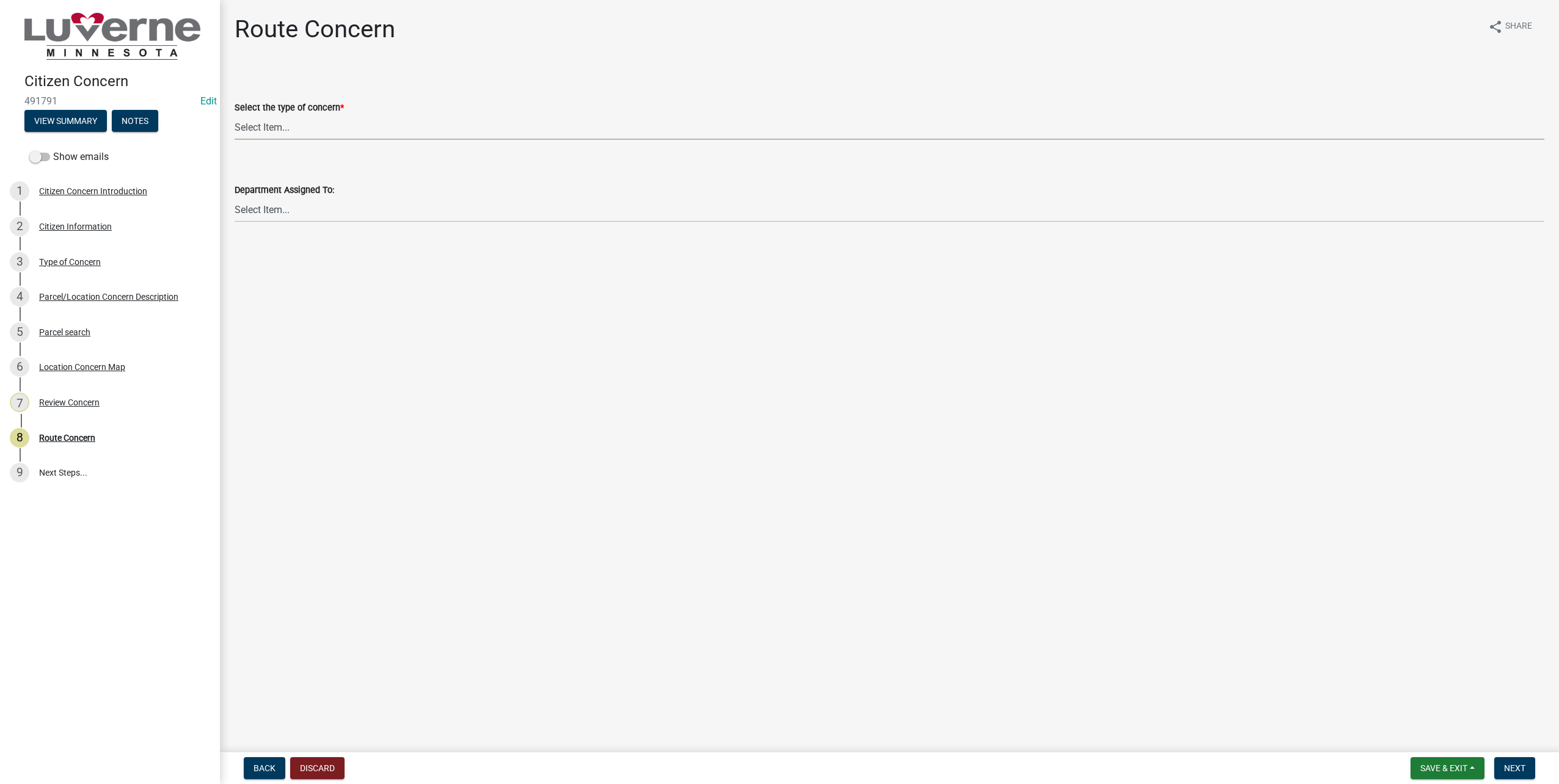
click at [390, 131] on select "Select Item... Street Lights Transformer Conditions Unknown Pole/Box on Private…" at bounding box center [890, 127] width 1310 height 25
click at [235, 115] on select "Select Item... Street Lights Transformer Conditions Unknown Pole/Box on Private…" at bounding box center [890, 127] width 1310 height 25
select select "7884d573-79c2-4520-bf89-294d9dd6aa18"
click at [280, 209] on select "Select Item... Front Office Electric Department Public Works Department Water/W…" at bounding box center [890, 209] width 1310 height 25
click at [235, 197] on select "Select Item... Front Office Electric Department Public Works Department Water/W…" at bounding box center [890, 209] width 1310 height 25
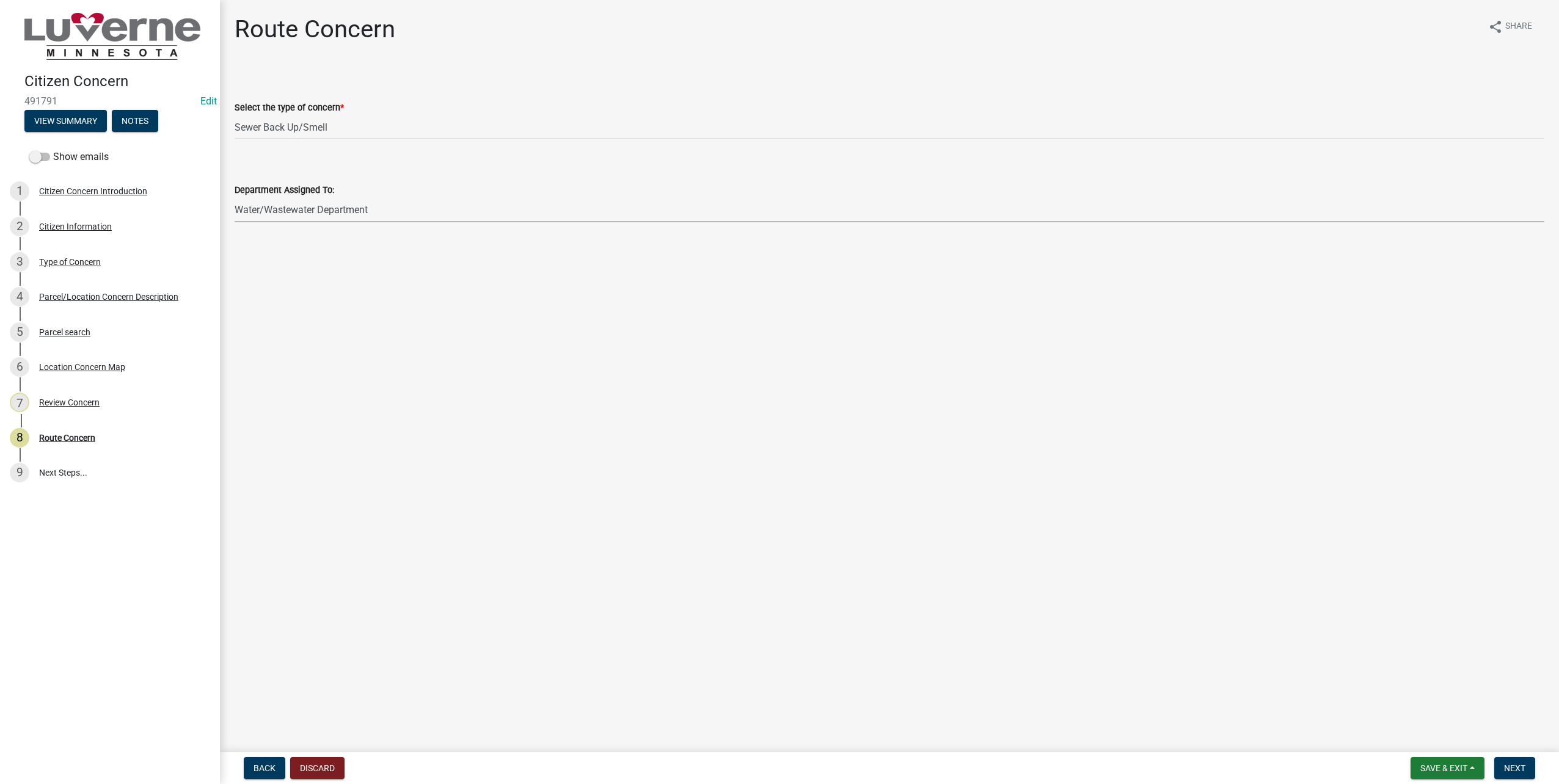
select select "1b3715a4-a3b7-4796-8cd0-949a3772f5d1"
click at [1530, 771] on button "Next" at bounding box center [1515, 768] width 41 height 22
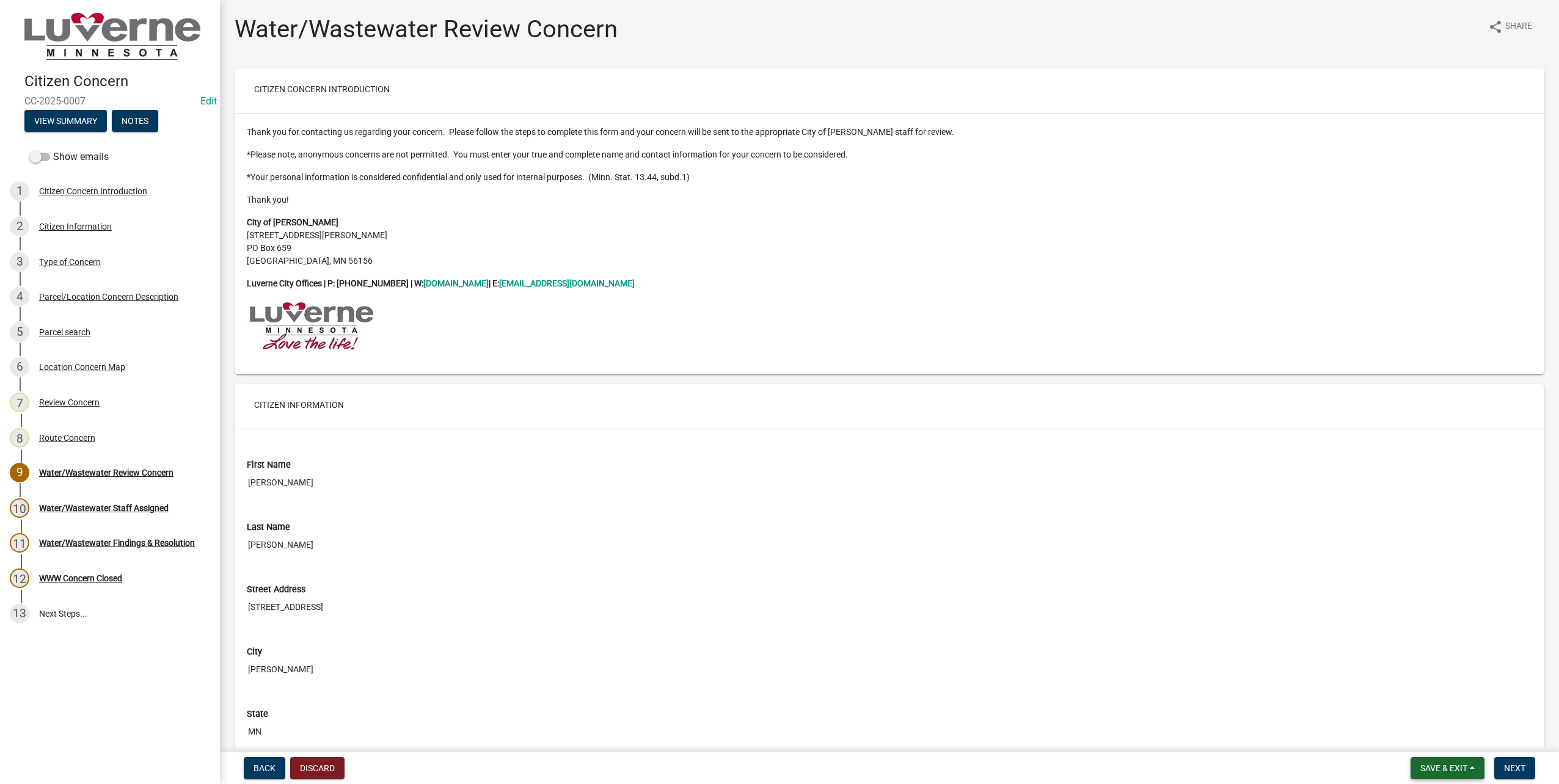
click at [1448, 768] on span "Save & Exit" at bounding box center [1444, 768] width 47 height 10
click at [1434, 737] on button "Save & Exit" at bounding box center [1436, 736] width 98 height 29
